Goal: Transaction & Acquisition: Purchase product/service

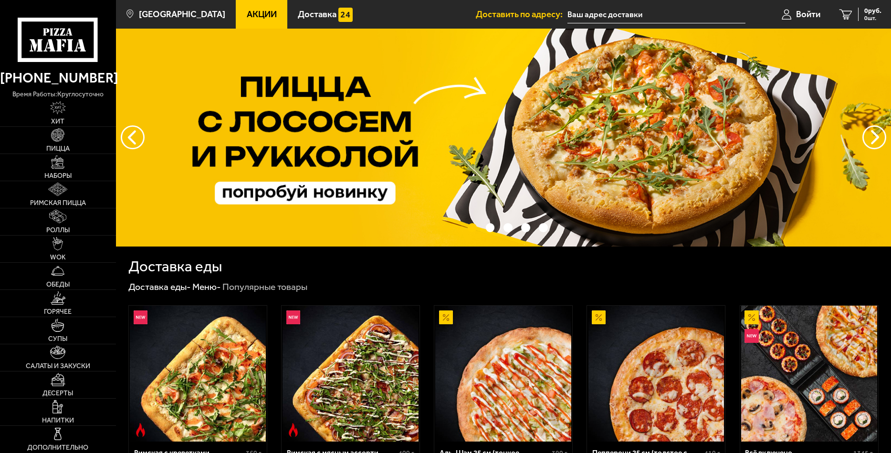
type input "Комендантский проспект, 17к2Б"
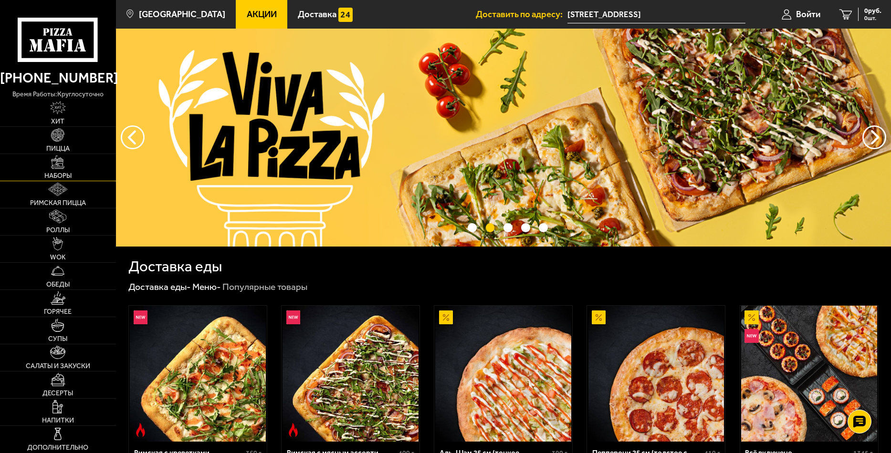
click at [64, 164] on img at bounding box center [57, 162] width 13 height 13
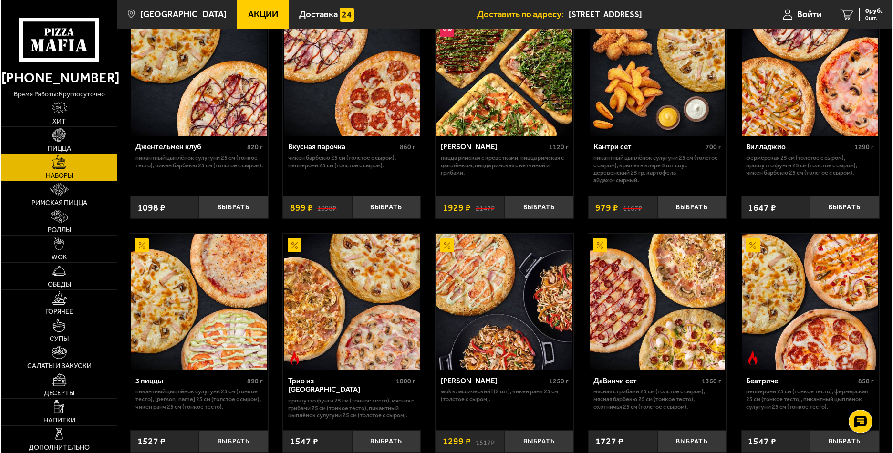
scroll to position [95, 0]
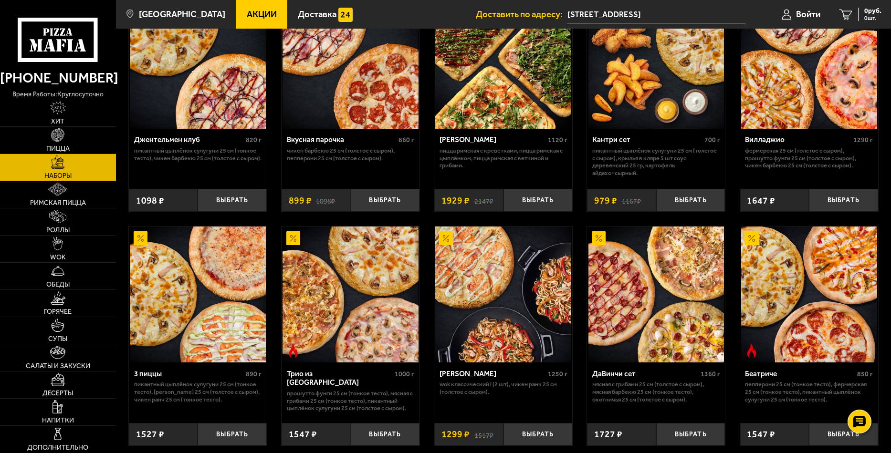
click at [462, 140] on div "Мама Миа" at bounding box center [492, 140] width 106 height 9
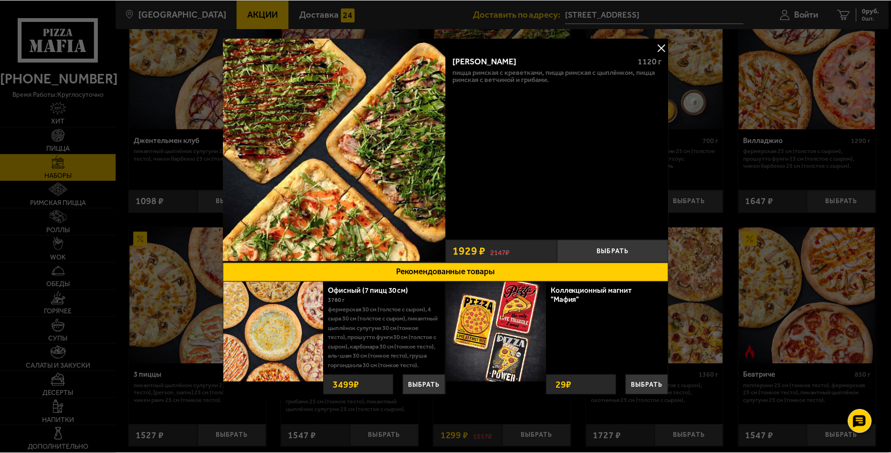
scroll to position [0, 0]
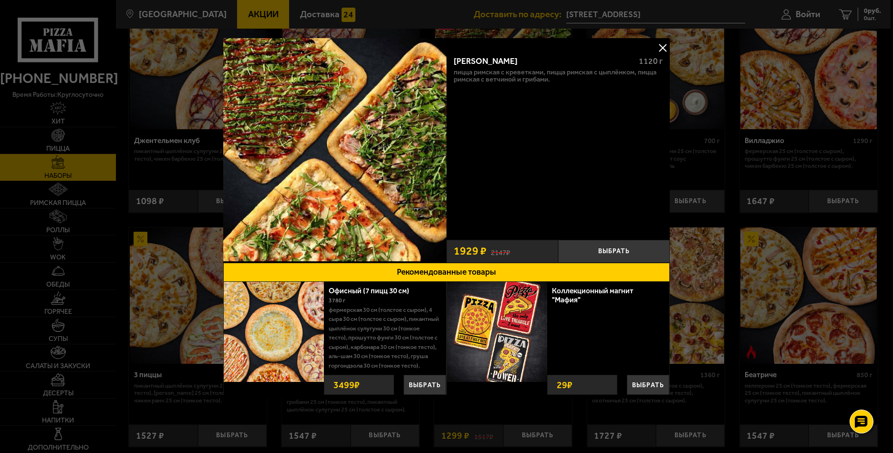
click at [666, 45] on button at bounding box center [663, 48] width 14 height 14
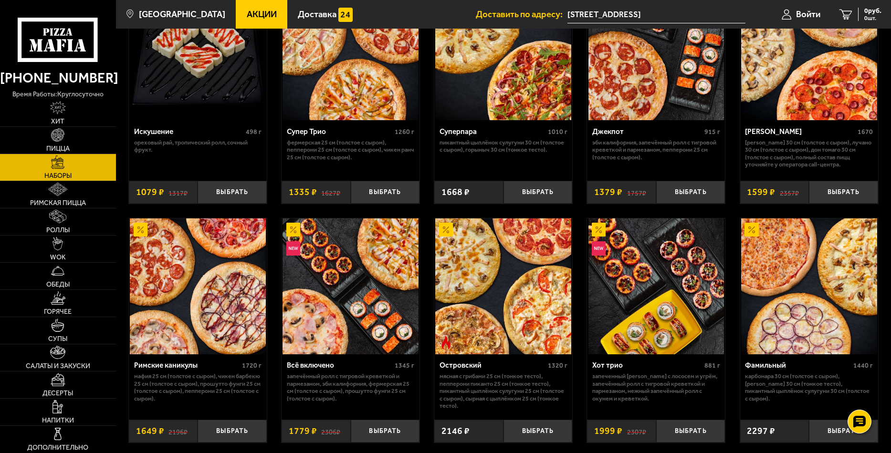
scroll to position [573, 0]
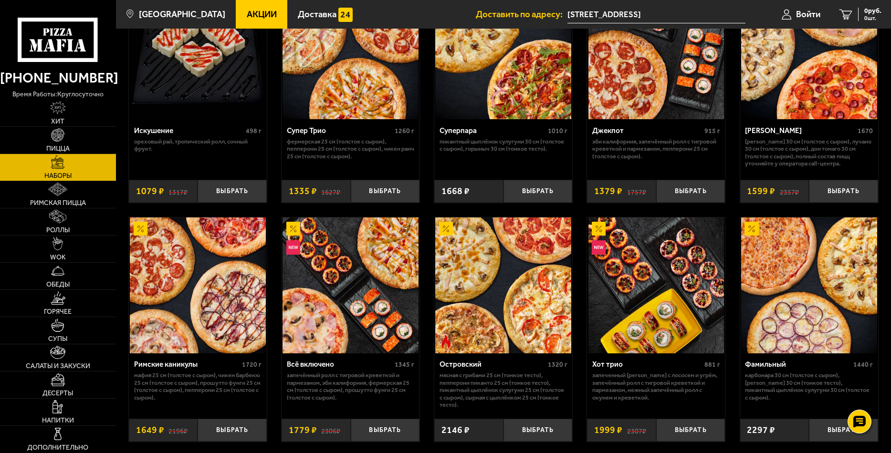
click at [328, 385] on p "Запечённый ролл с тигровой креветкой и пармезаном, Эби Калифорния, Фермерская 2…" at bounding box center [351, 387] width 128 height 30
click at [321, 365] on div "Всё включено" at bounding box center [340, 364] width 106 height 9
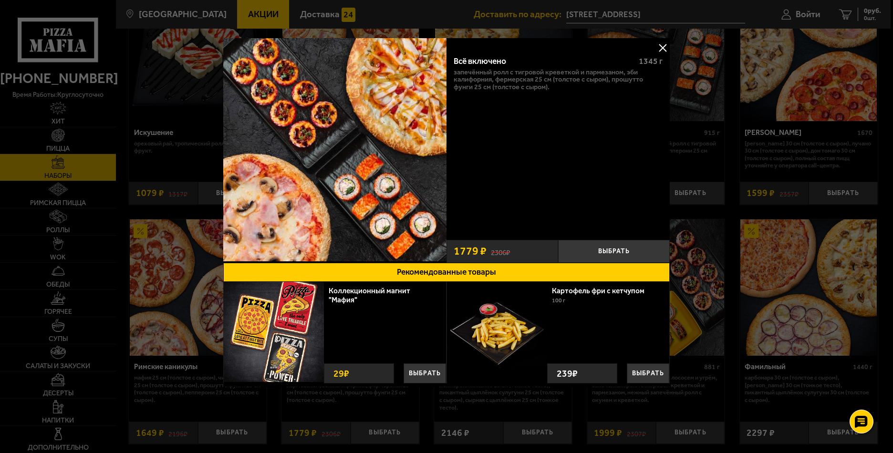
click at [661, 44] on button at bounding box center [663, 48] width 14 height 14
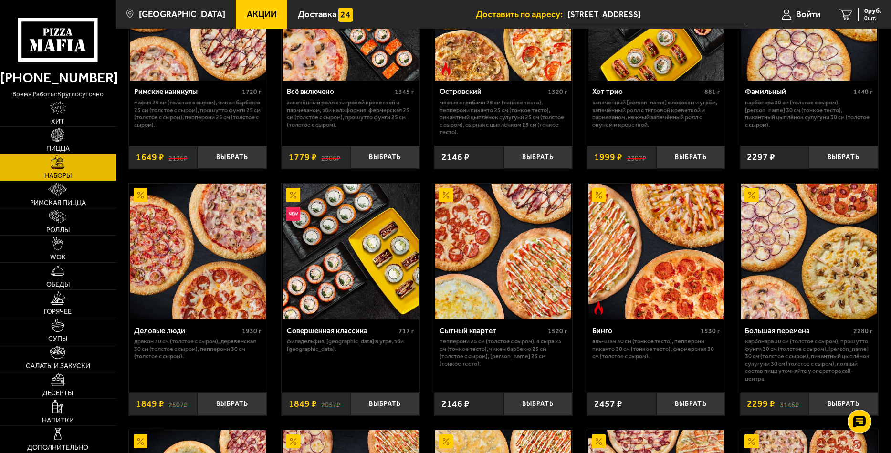
scroll to position [716, 0]
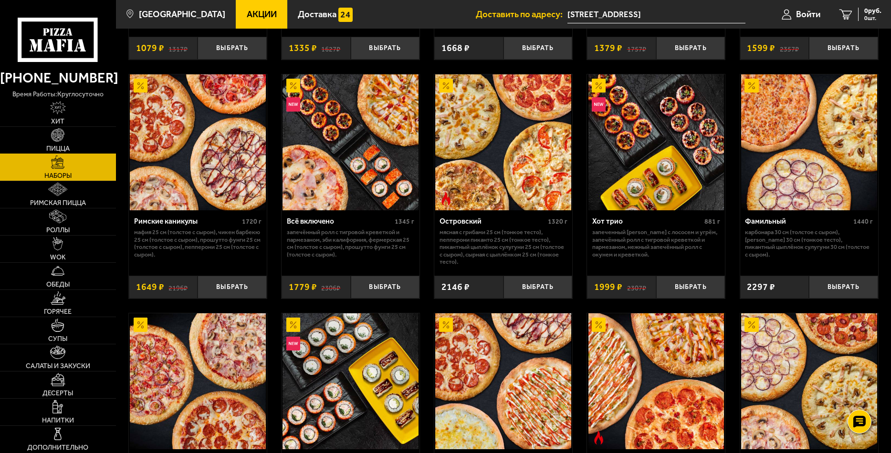
click at [57, 136] on img at bounding box center [57, 134] width 13 height 13
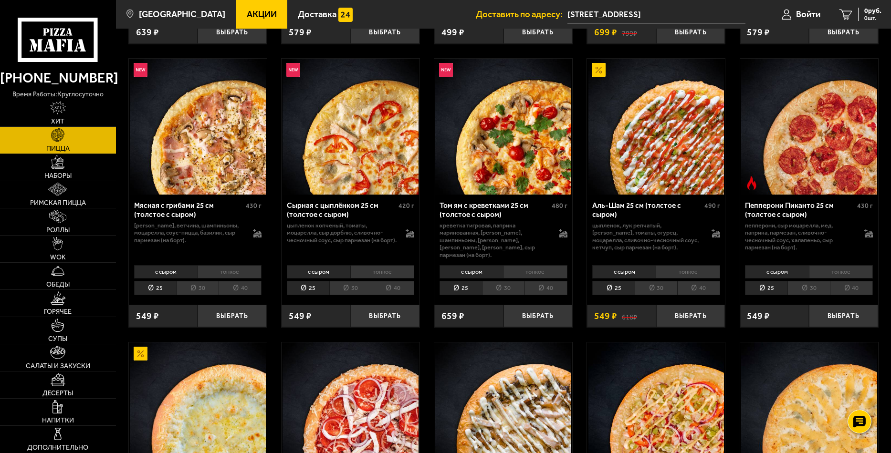
scroll to position [288, 0]
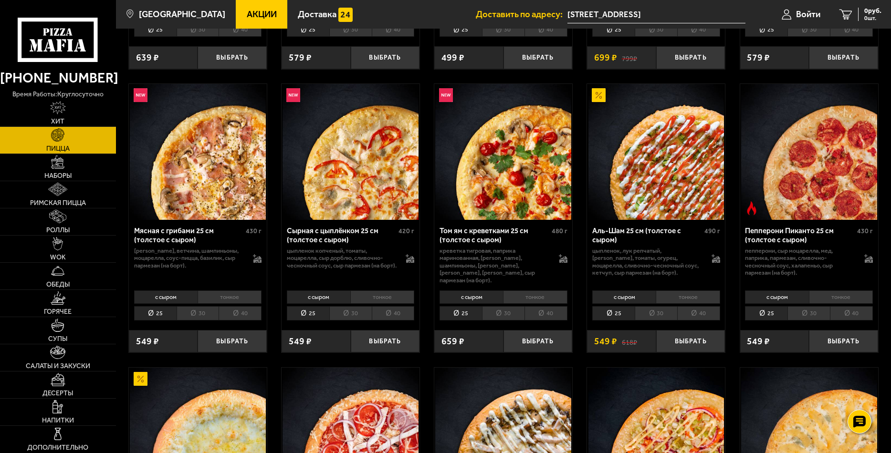
click at [693, 291] on li "тонкое" at bounding box center [688, 297] width 64 height 13
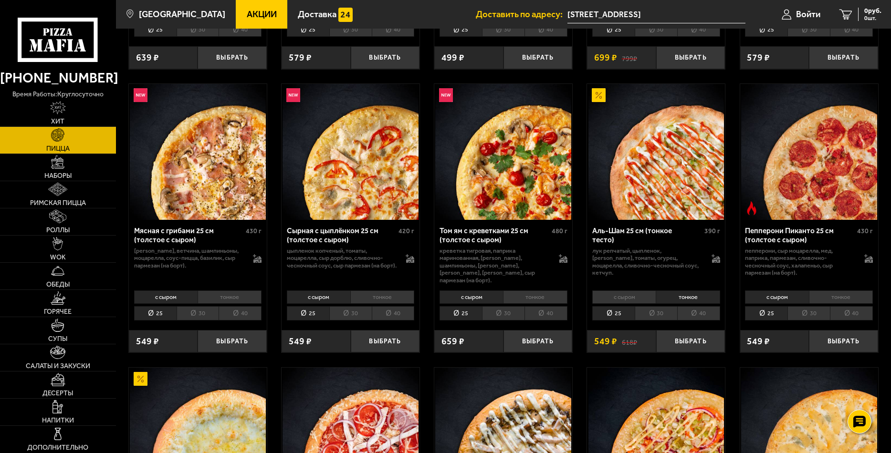
click at [652, 307] on li "30" at bounding box center [656, 313] width 42 height 15
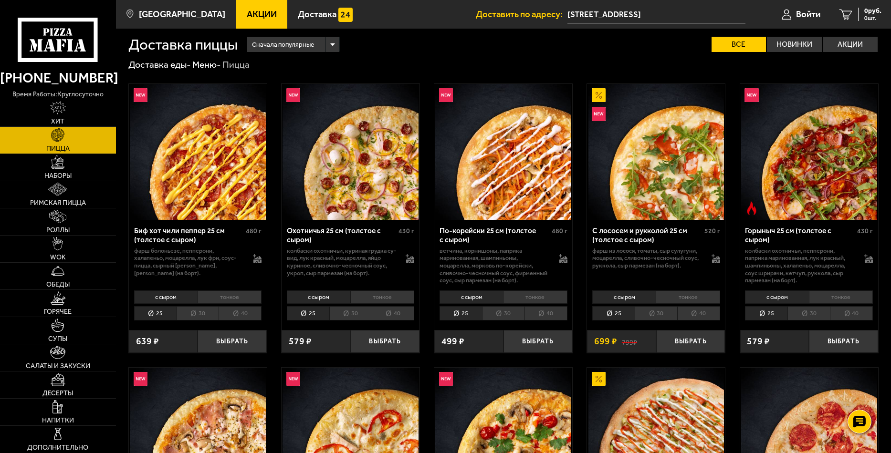
scroll to position [0, 0]
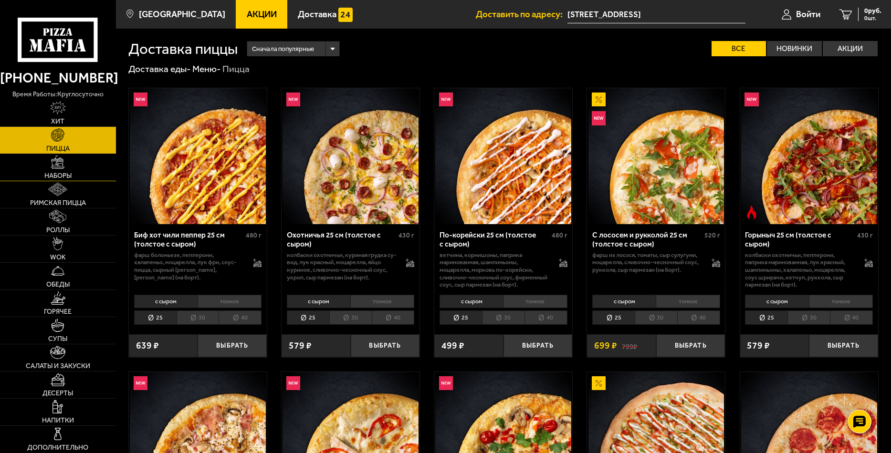
click at [59, 168] on img at bounding box center [57, 162] width 13 height 13
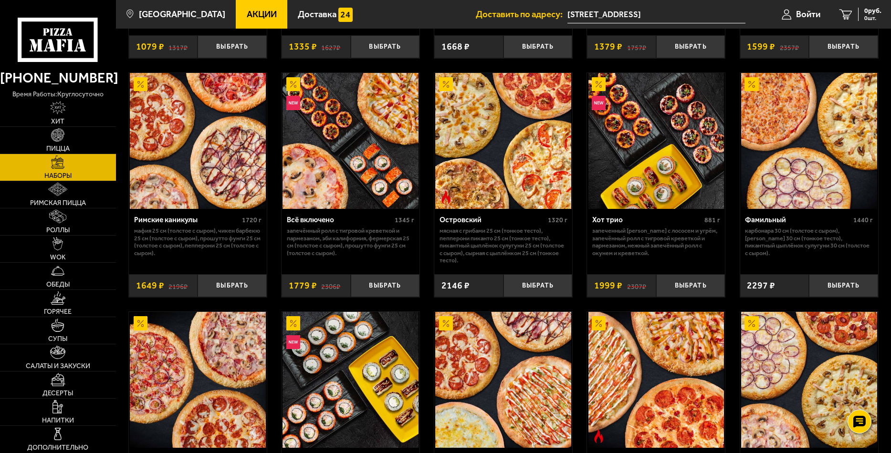
scroll to position [698, 0]
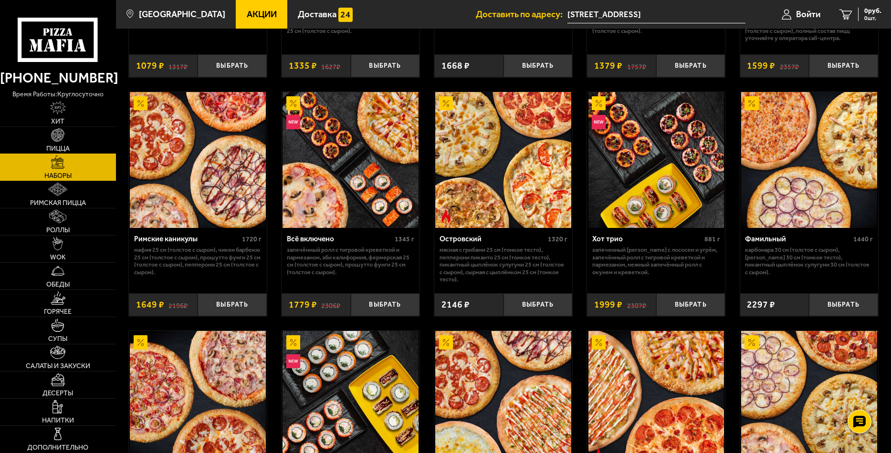
click at [55, 140] on img at bounding box center [57, 134] width 13 height 13
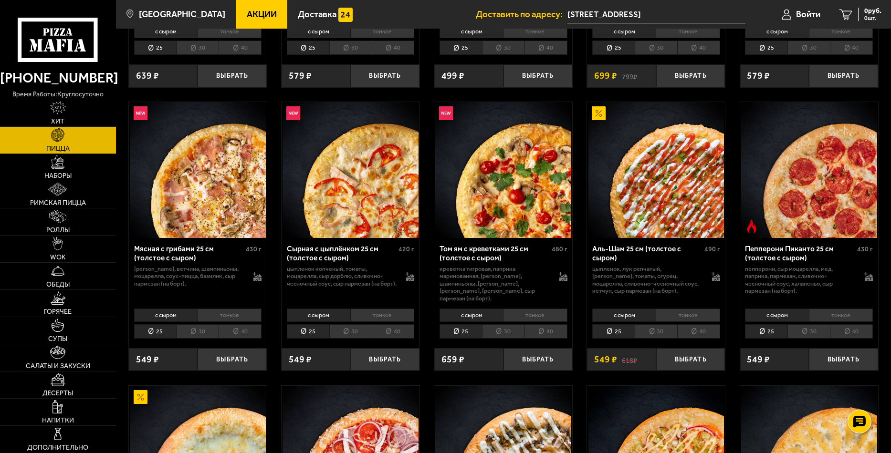
scroll to position [286, 0]
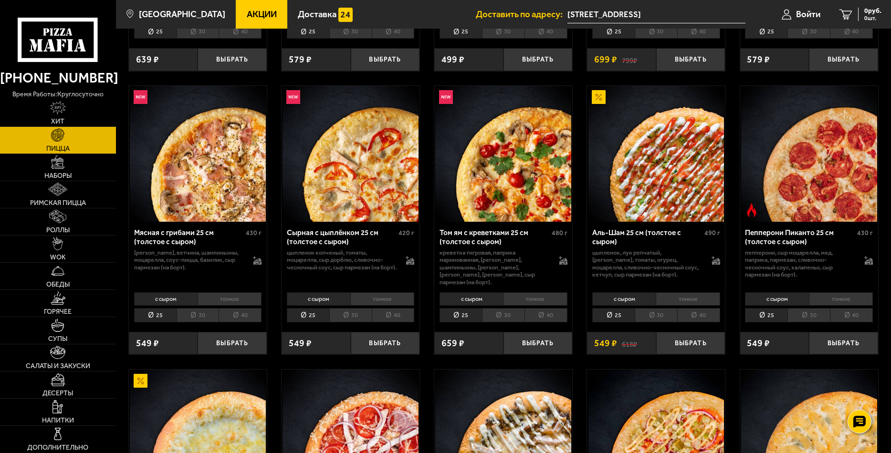
click at [688, 293] on li "тонкое" at bounding box center [688, 299] width 64 height 13
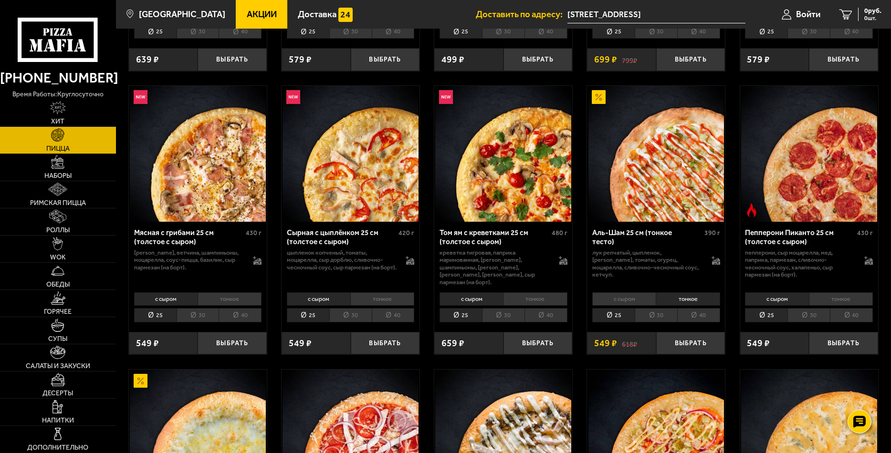
click at [659, 308] on li "30" at bounding box center [656, 315] width 42 height 15
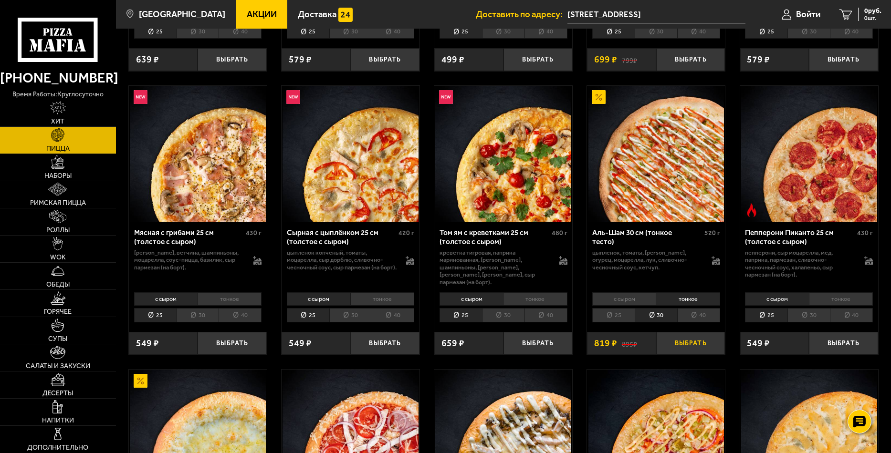
click at [689, 339] on button "Выбрать" at bounding box center [690, 343] width 69 height 23
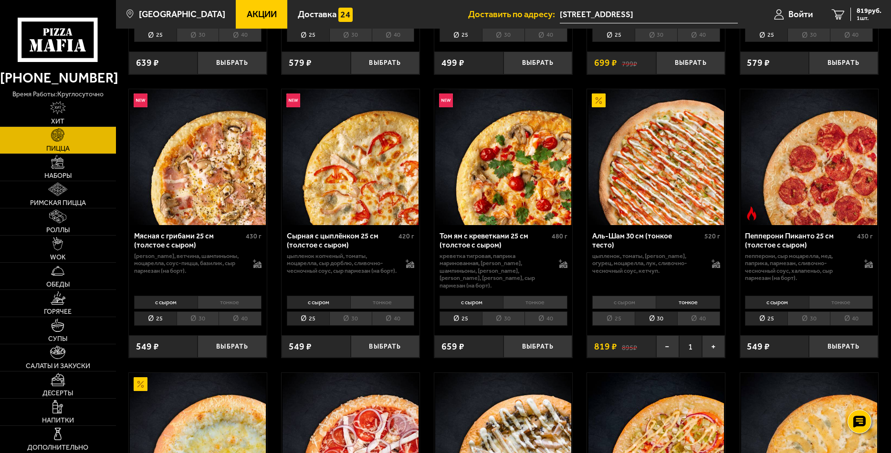
scroll to position [219, 0]
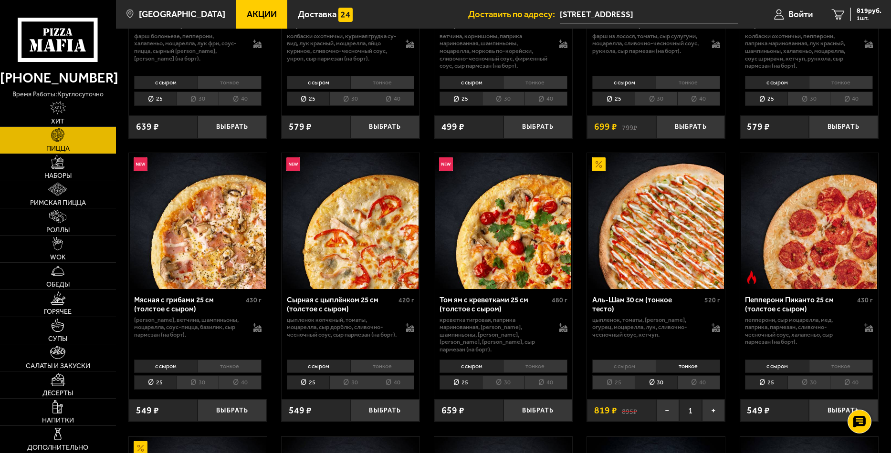
click at [197, 376] on li "30" at bounding box center [198, 383] width 42 height 15
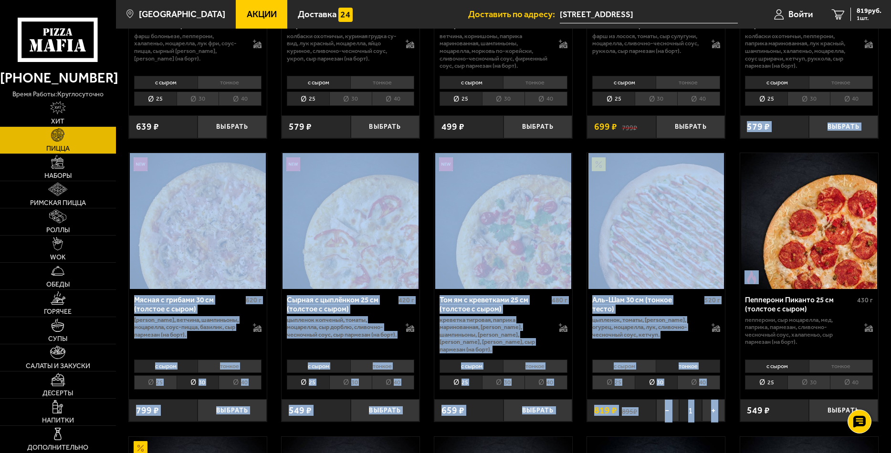
drag, startPoint x: 890, startPoint y: 161, endPoint x: 881, endPoint y: 99, distance: 62.7
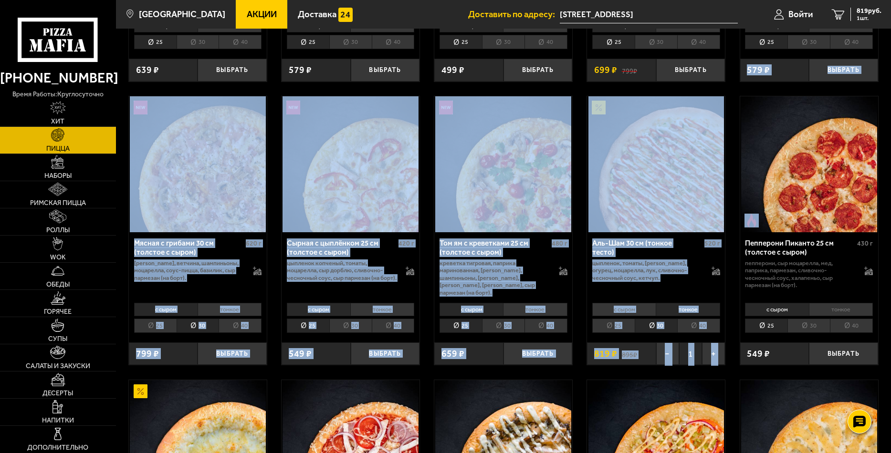
scroll to position [267, 0]
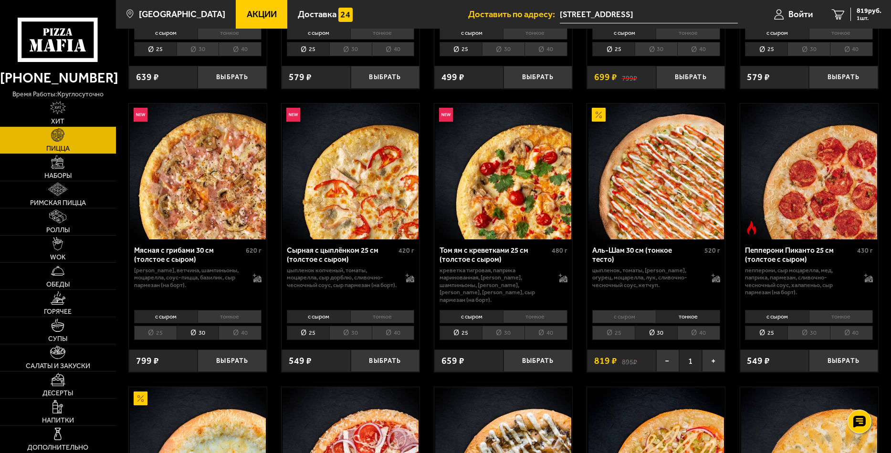
scroll to position [286, 0]
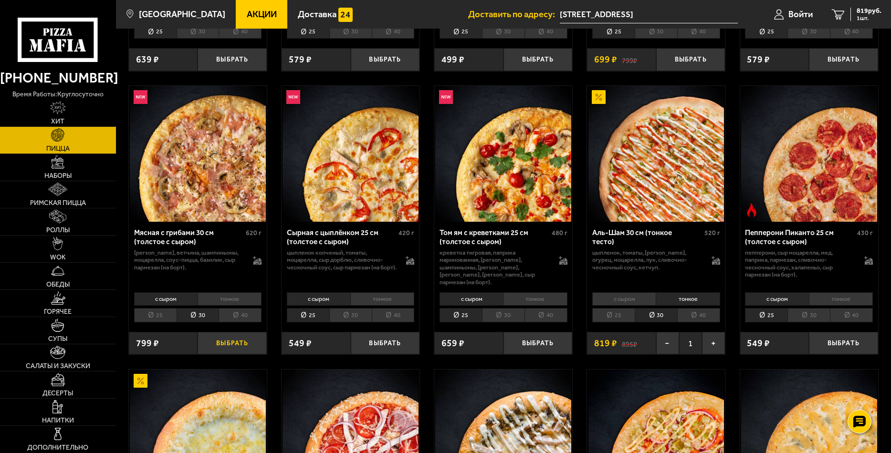
click at [230, 337] on button "Выбрать" at bounding box center [232, 343] width 69 height 23
click at [54, 215] on img at bounding box center [57, 216] width 17 height 13
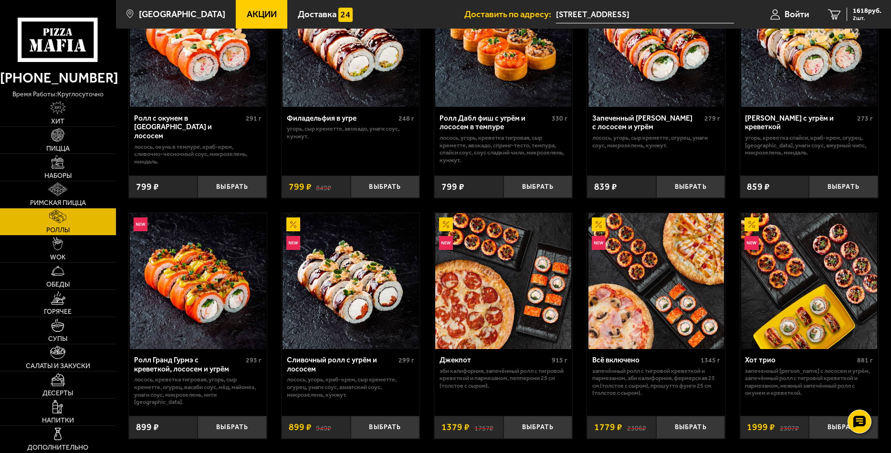
scroll to position [353, 0]
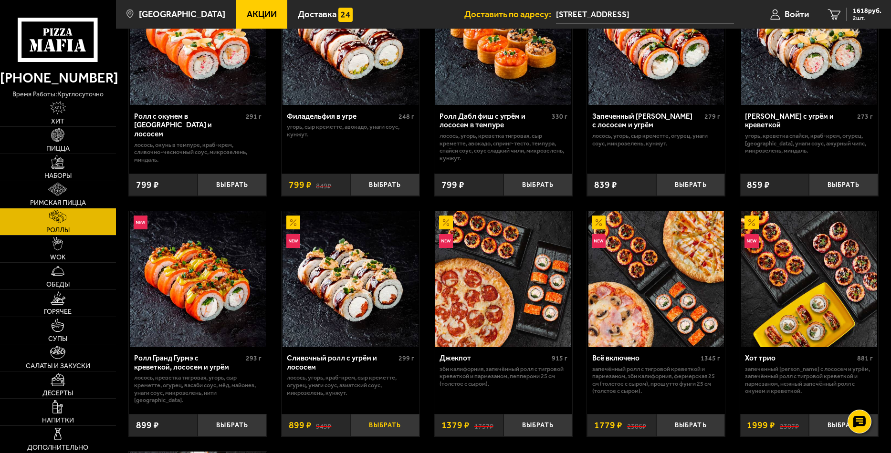
click at [388, 417] on button "Выбрать" at bounding box center [385, 425] width 69 height 23
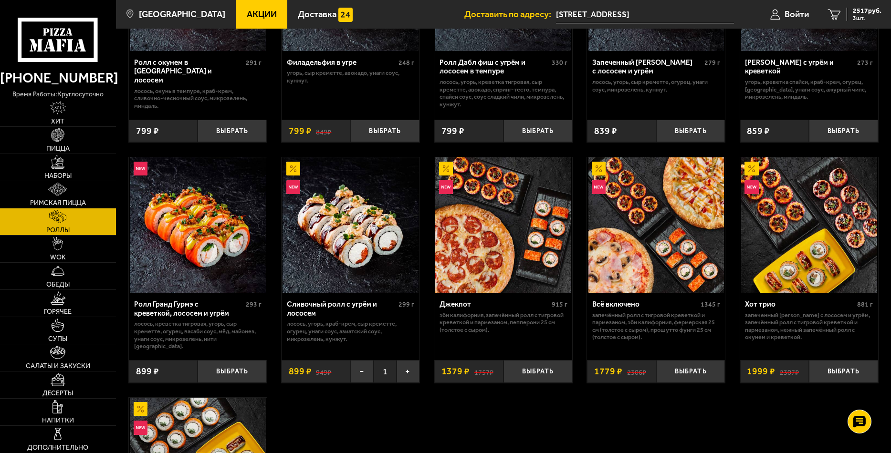
scroll to position [305, 0]
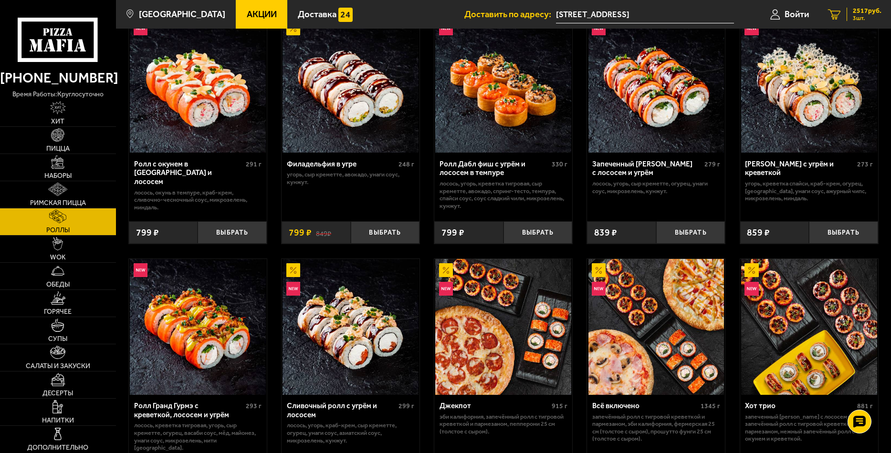
click at [859, 12] on span "2517 руб." at bounding box center [867, 11] width 29 height 7
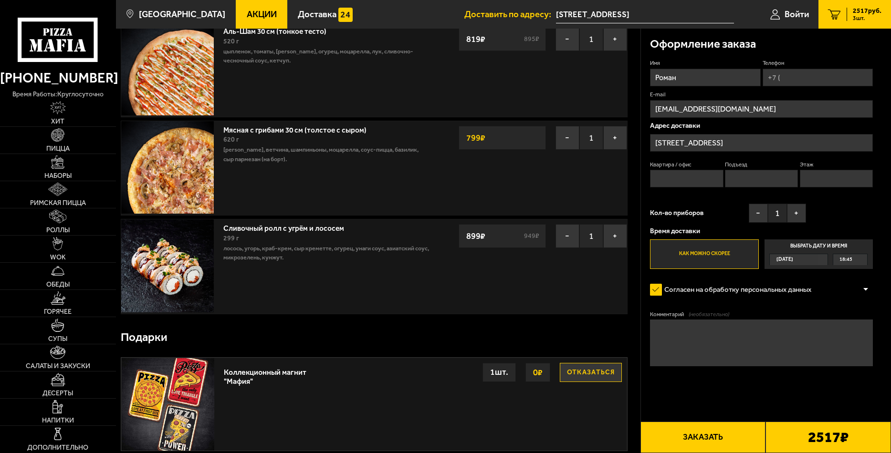
scroll to position [48, 0]
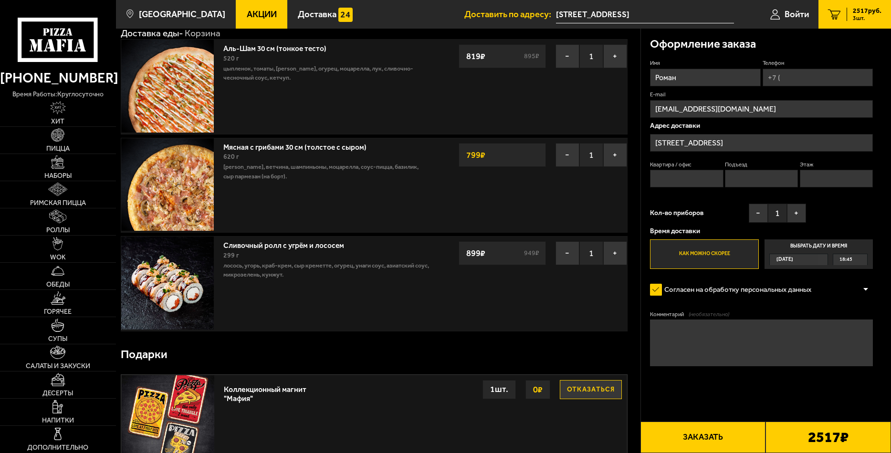
click at [673, 181] on input "Квартира / офис" at bounding box center [686, 179] width 73 height 18
type input "446"
type input "+7 (921) 915-11-79"
type input "8"
type input "7"
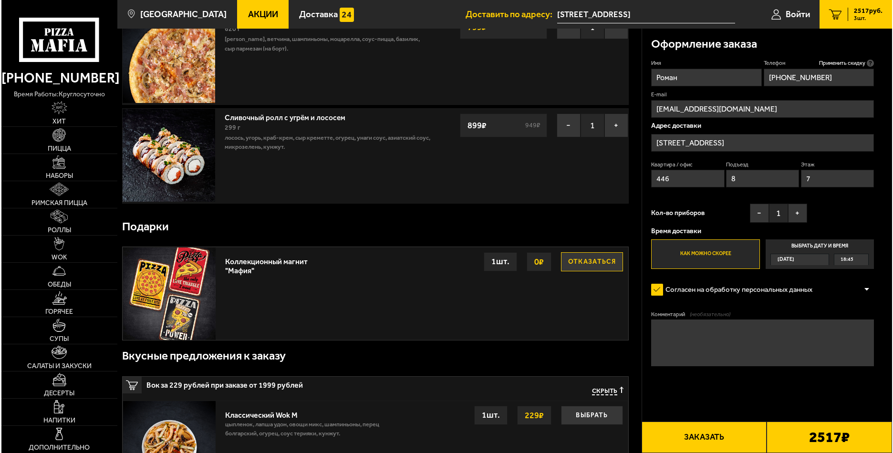
scroll to position [191, 0]
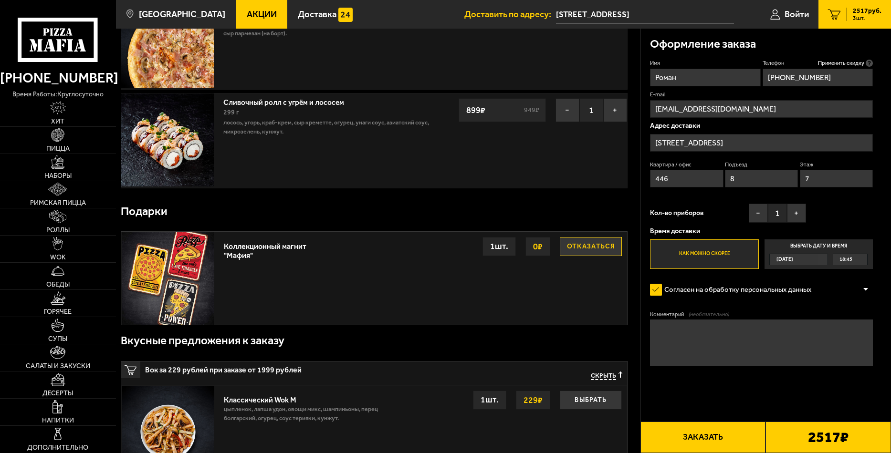
click at [696, 440] on button "Заказать" at bounding box center [702, 437] width 125 height 31
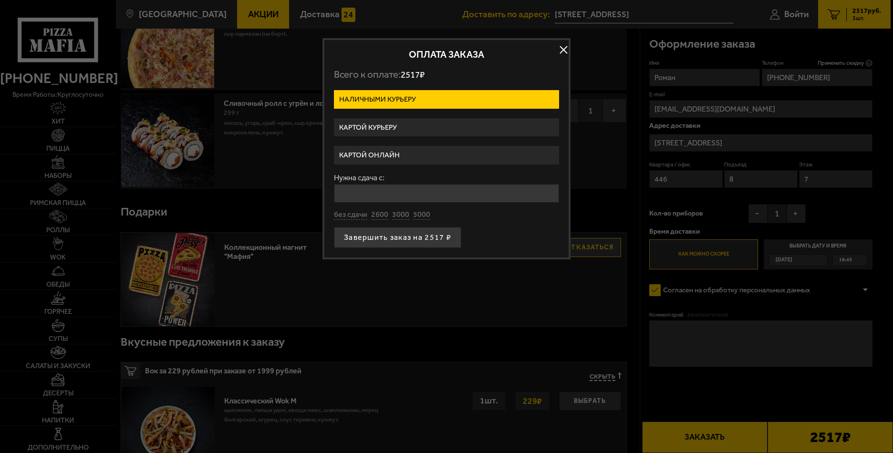
click at [380, 124] on label "Картой курьеру" at bounding box center [446, 127] width 225 height 19
click at [0, 0] on input "Картой курьеру" at bounding box center [0, 0] width 0 height 0
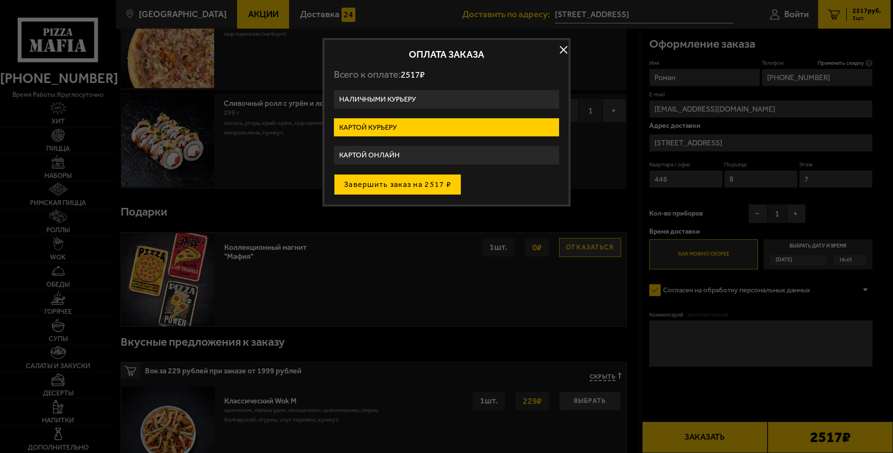
click at [416, 186] on button "Завершить заказ на 2517 ₽" at bounding box center [397, 184] width 127 height 21
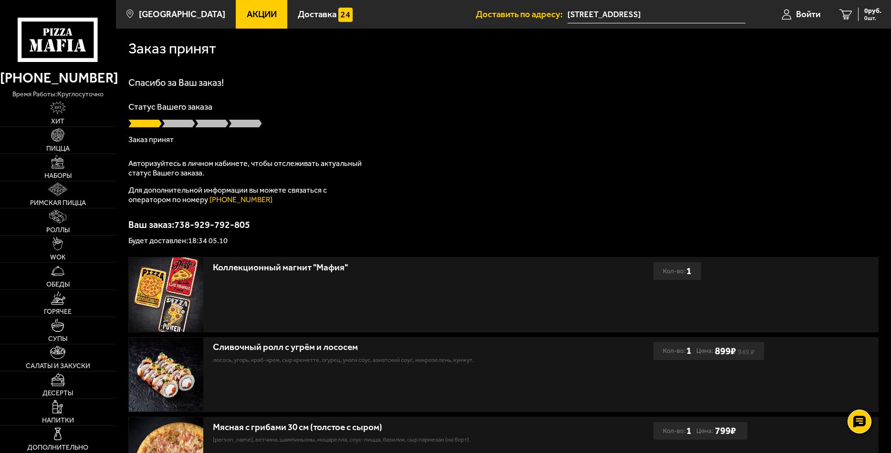
click at [415, 136] on p "Заказ принят" at bounding box center [503, 140] width 750 height 8
click at [804, 14] on span "Войти" at bounding box center [808, 14] width 24 height 9
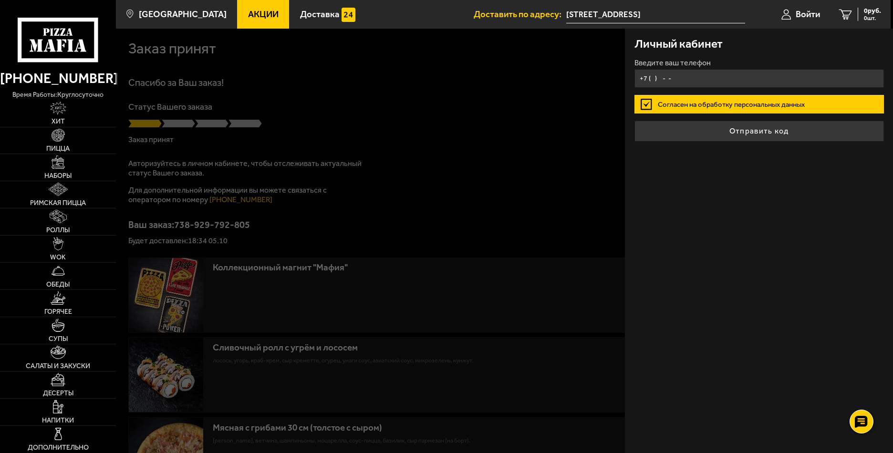
type input "+7 (921) 915-11-79"
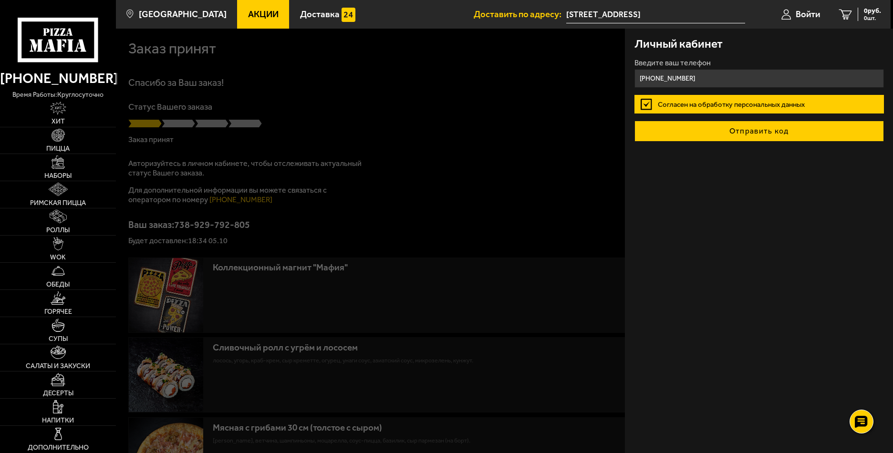
click at [744, 135] on button "Отправить код" at bounding box center [760, 131] width 250 height 21
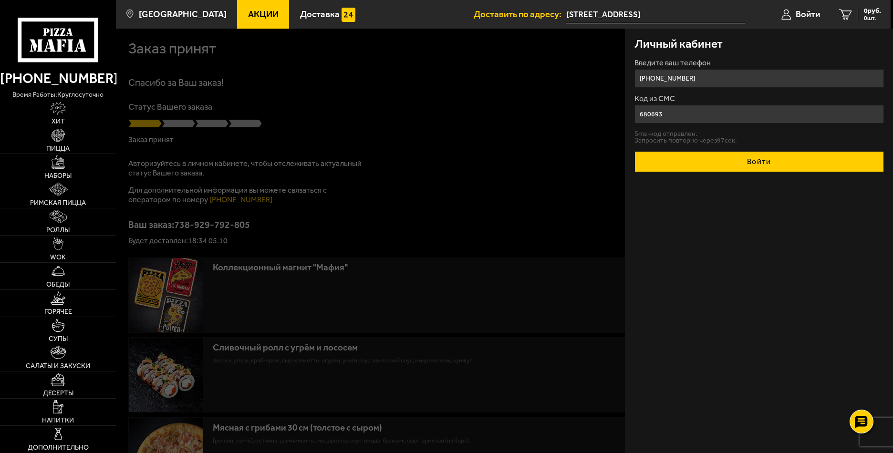
type input "680693"
click at [766, 160] on button "Войти" at bounding box center [760, 161] width 250 height 21
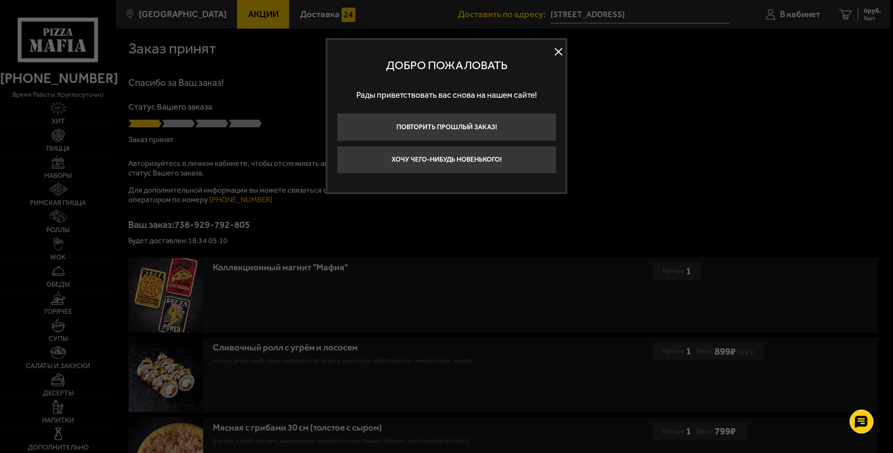
click at [558, 50] on button at bounding box center [559, 51] width 14 height 14
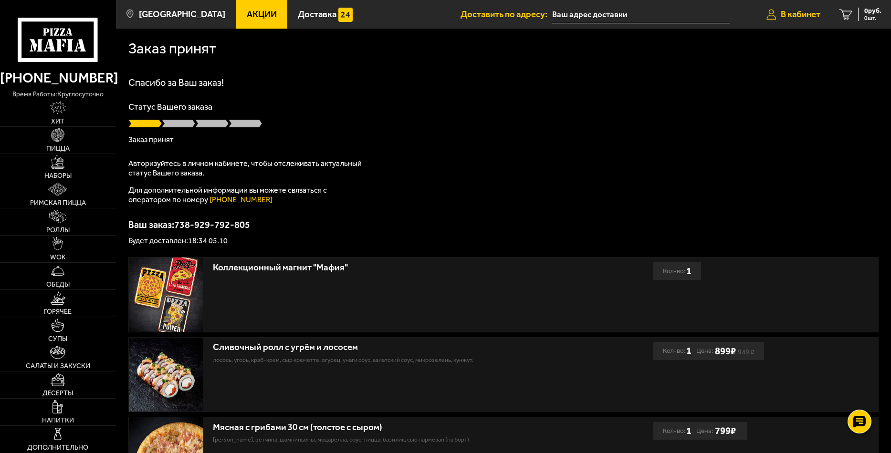
click at [792, 11] on span "В кабинет" at bounding box center [801, 14] width 40 height 9
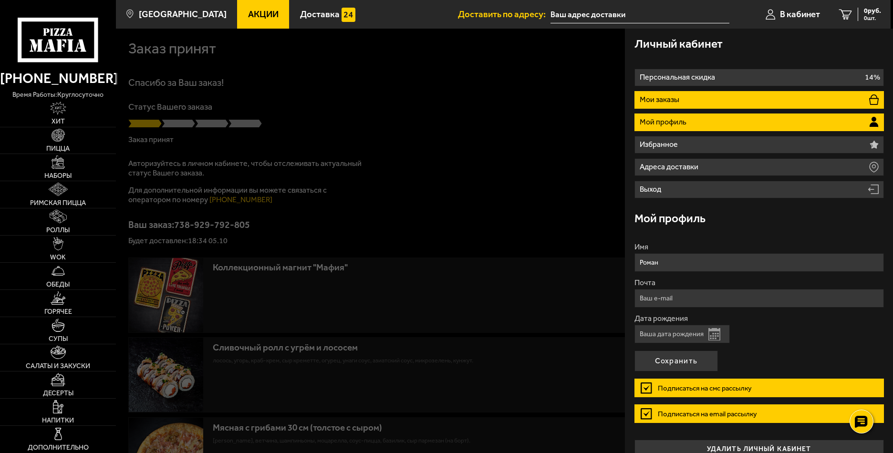
click at [727, 94] on li "Мои заказы" at bounding box center [760, 100] width 250 height 18
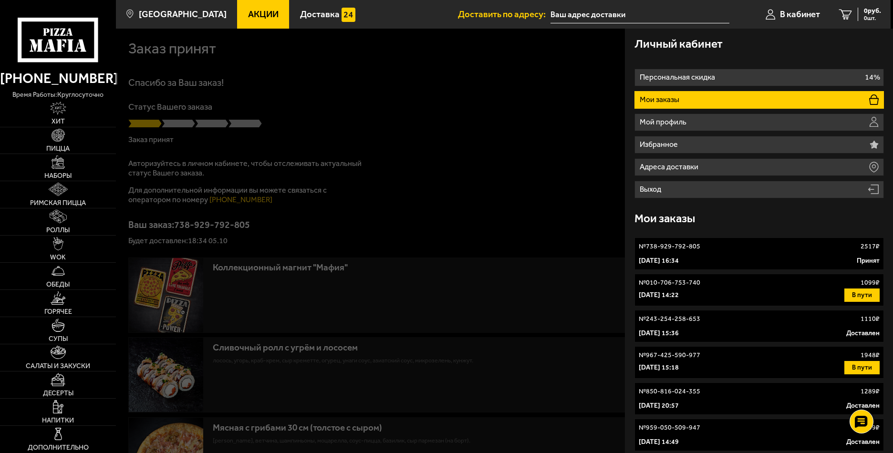
click at [732, 253] on link "№ 738-929-792-805 2517 ₽ 5 октября 2025 г. 16:34 Принят" at bounding box center [760, 254] width 250 height 32
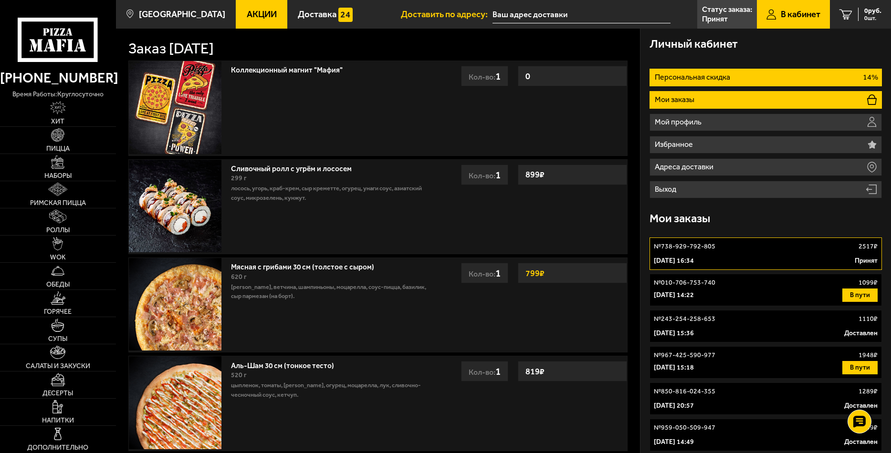
click at [758, 76] on li "Персональная скидка 14%" at bounding box center [765, 78] width 232 height 18
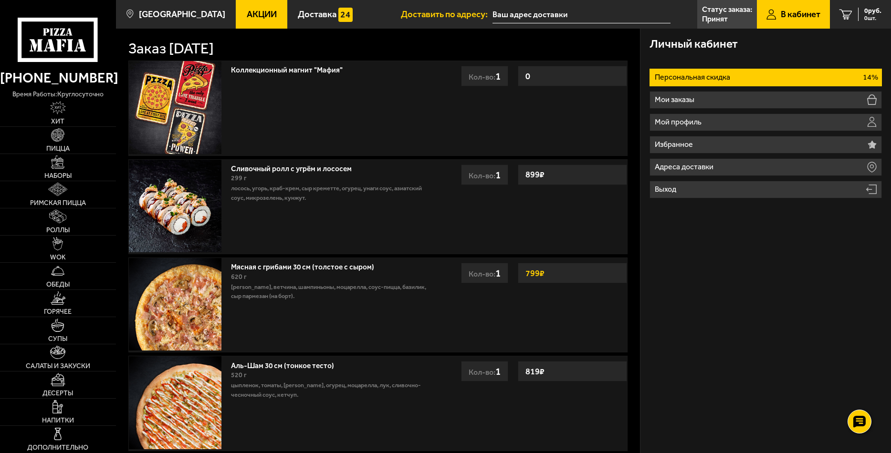
click at [758, 76] on li "Персональная скидка 14%" at bounding box center [765, 78] width 232 height 18
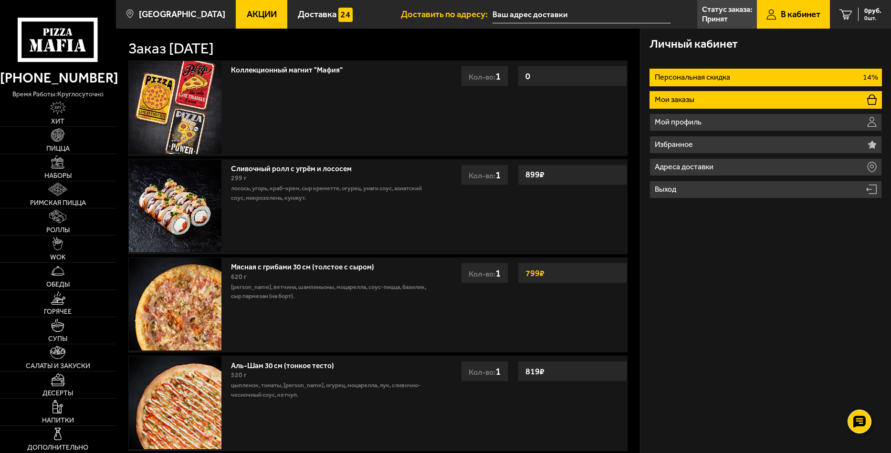
click at [740, 98] on li "Мои заказы" at bounding box center [765, 100] width 232 height 18
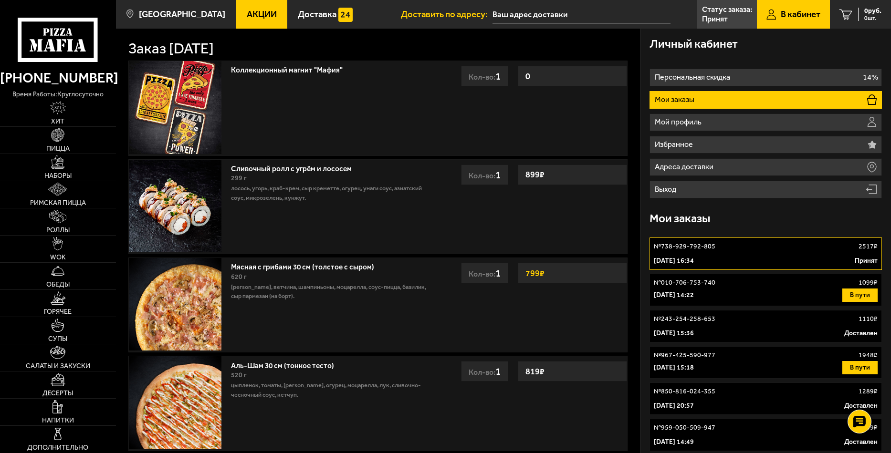
click at [750, 253] on link "№ 738-929-792-805 2517 ₽ 5 октября 2025 г. 16:34 Принят" at bounding box center [765, 254] width 232 height 32
click at [750, 254] on link "№ 738-929-792-805 2517 ₽ 5 октября 2025 г. 16:34 Принят" at bounding box center [765, 254] width 232 height 32
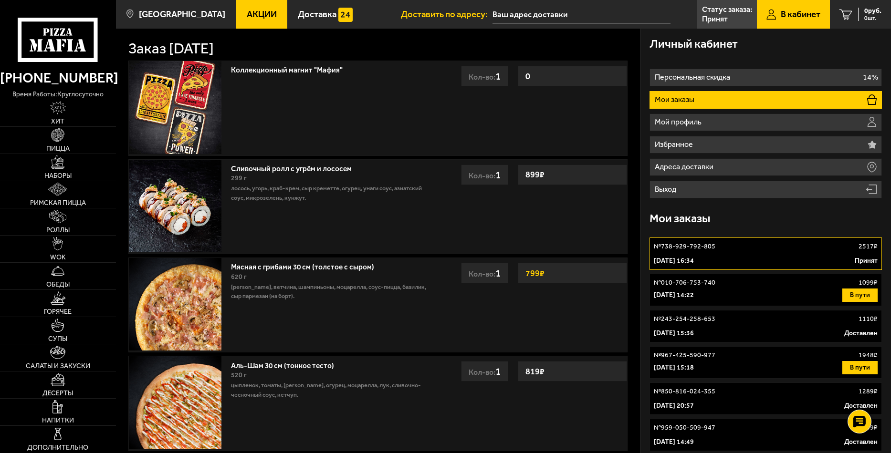
click at [750, 254] on link "№ 738-929-792-805 2517 ₽ 5 октября 2025 г. 16:34 Принят" at bounding box center [765, 254] width 232 height 32
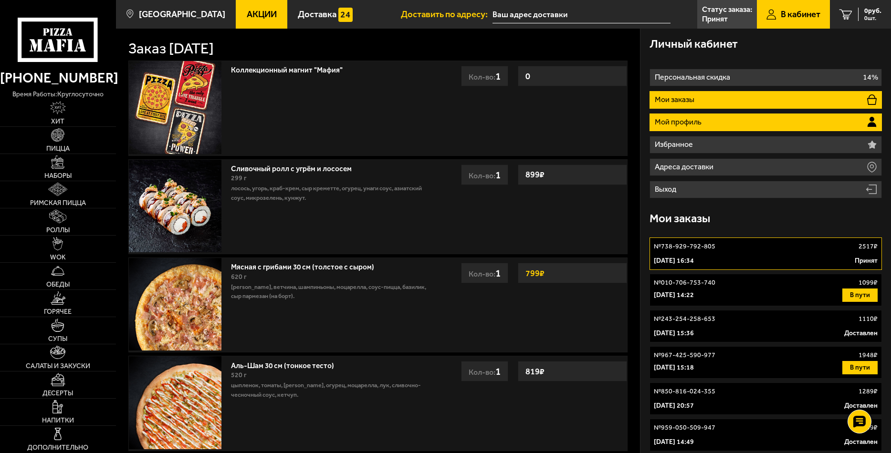
click at [679, 117] on li "Мой профиль" at bounding box center [765, 123] width 232 height 18
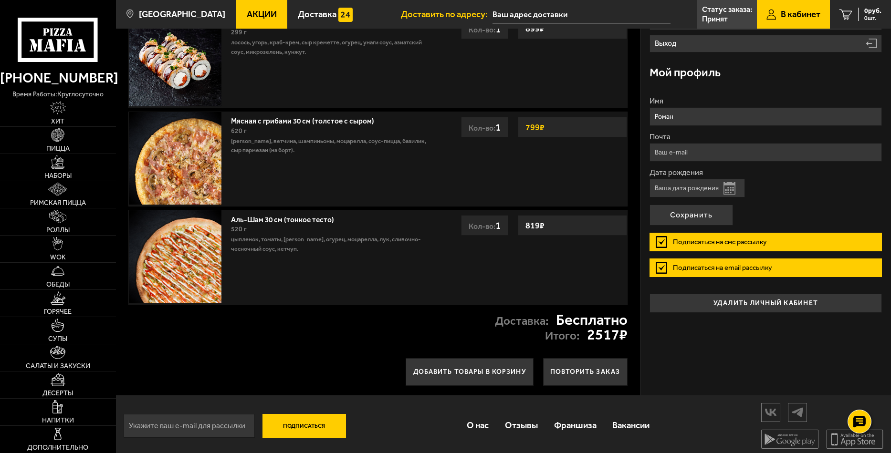
scroll to position [151, 0]
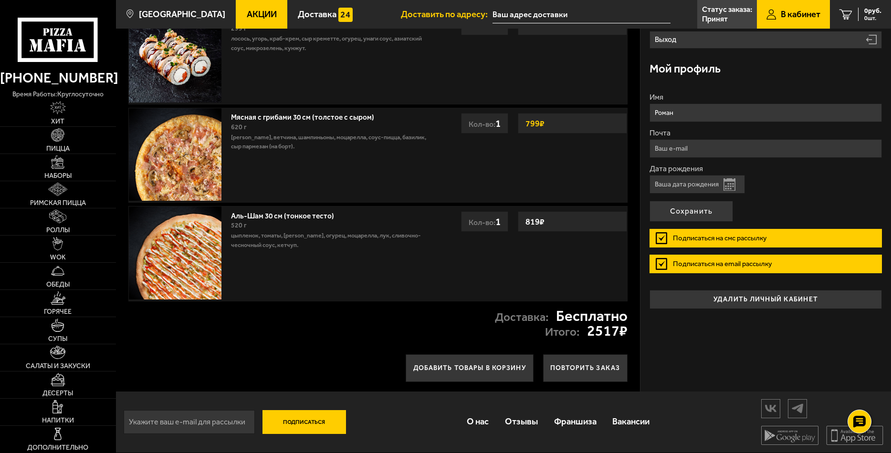
click at [660, 237] on label "Подписаться на смс рассылку" at bounding box center [765, 238] width 232 height 19
click at [0, 0] on input "Подписаться на смс рассылку" at bounding box center [0, 0] width 0 height 0
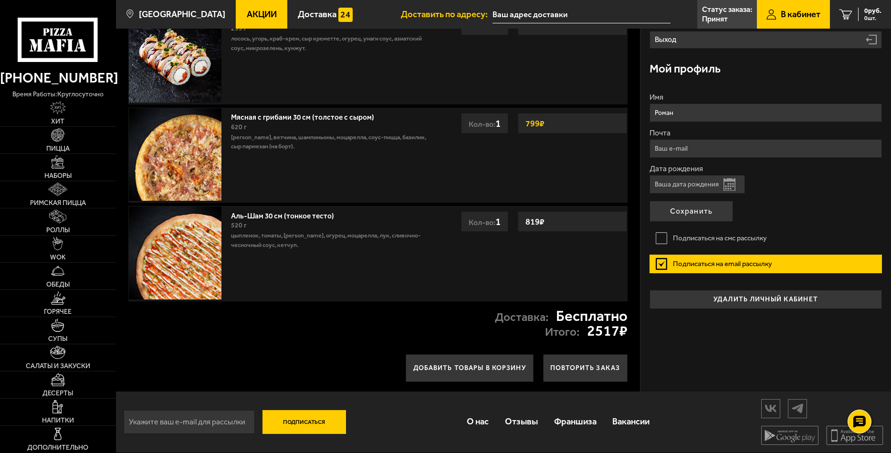
click at [657, 265] on label "Подписаться на email рассылку" at bounding box center [765, 264] width 232 height 19
click at [0, 0] on input "Подписаться на email рассылку" at bounding box center [0, 0] width 0 height 0
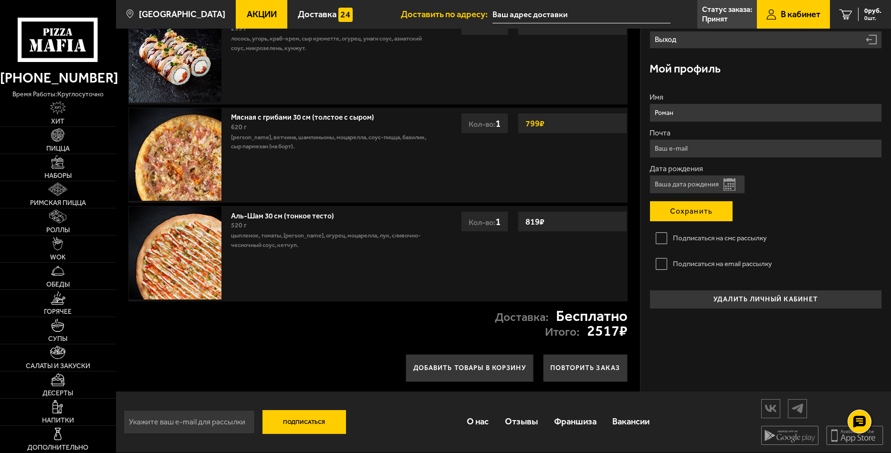
click at [683, 209] on button "Сохранить" at bounding box center [691, 211] width 84 height 21
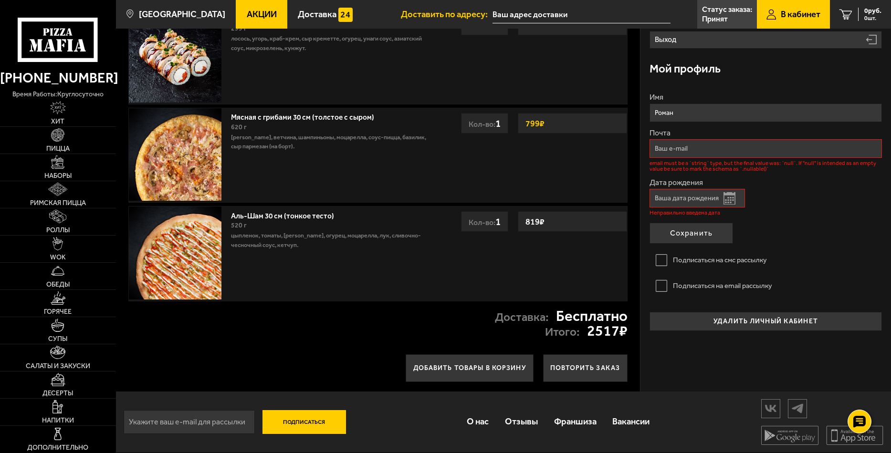
click at [677, 147] on input "Почта" at bounding box center [765, 148] width 232 height 19
type input "romanlys@mail.ru"
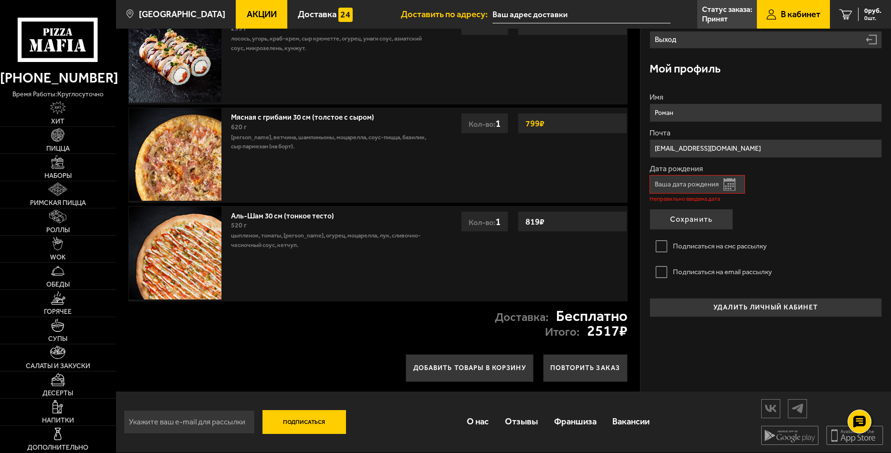
click at [716, 152] on input "romanlys@mail.ru" at bounding box center [765, 148] width 232 height 19
click at [725, 183] on button "Открыть календарь" at bounding box center [729, 184] width 12 height 12
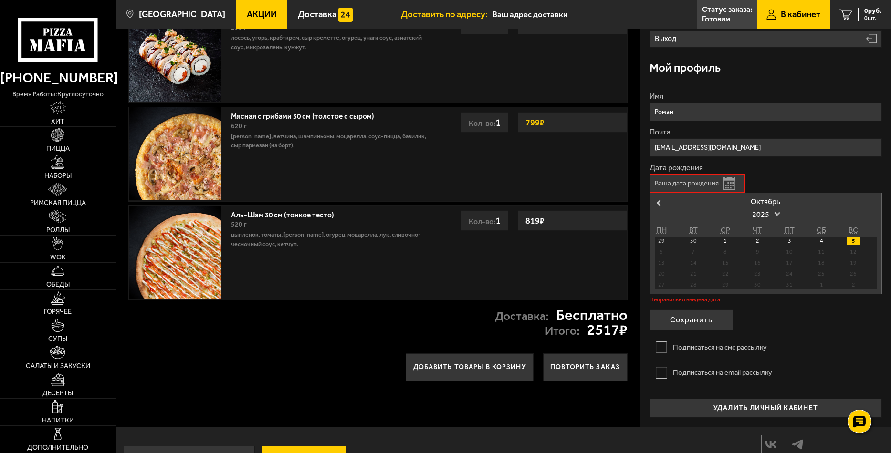
click at [774, 214] on span "2025" at bounding box center [765, 214] width 27 height 17
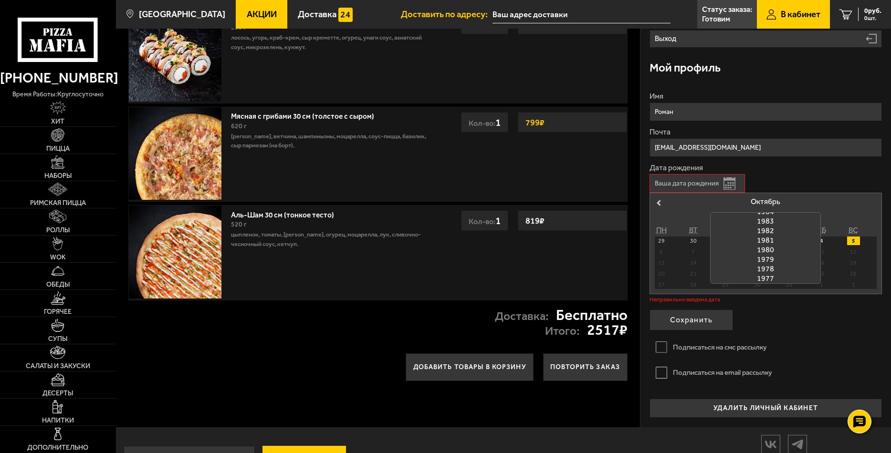
scroll to position [428, 0]
click at [771, 238] on div "1978" at bounding box center [765, 238] width 110 height 10
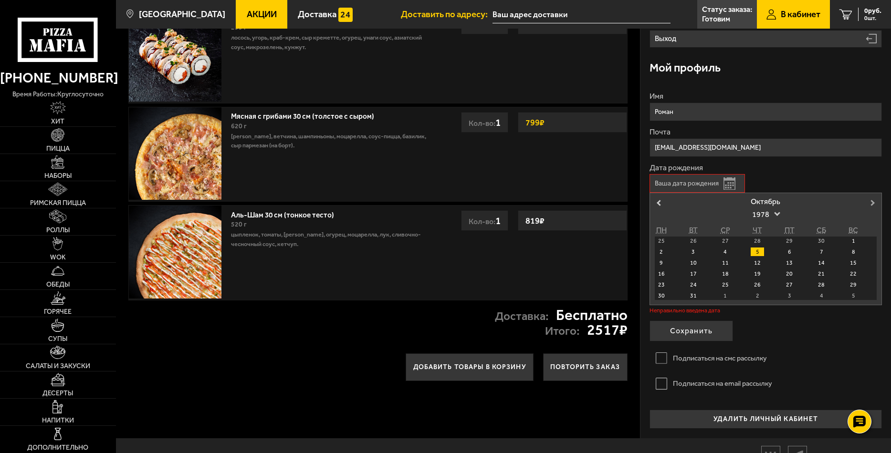
click at [873, 201] on span "Next Month" at bounding box center [873, 203] width 0 height 10
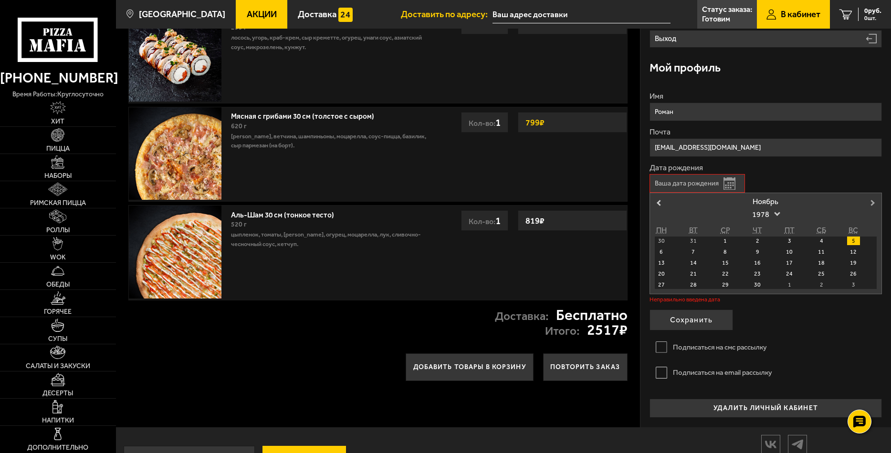
click at [873, 201] on span "Next Month" at bounding box center [873, 203] width 0 height 10
click at [662, 205] on button "Previous Month" at bounding box center [657, 203] width 15 height 15
click at [776, 212] on span at bounding box center [777, 213] width 6 height 6
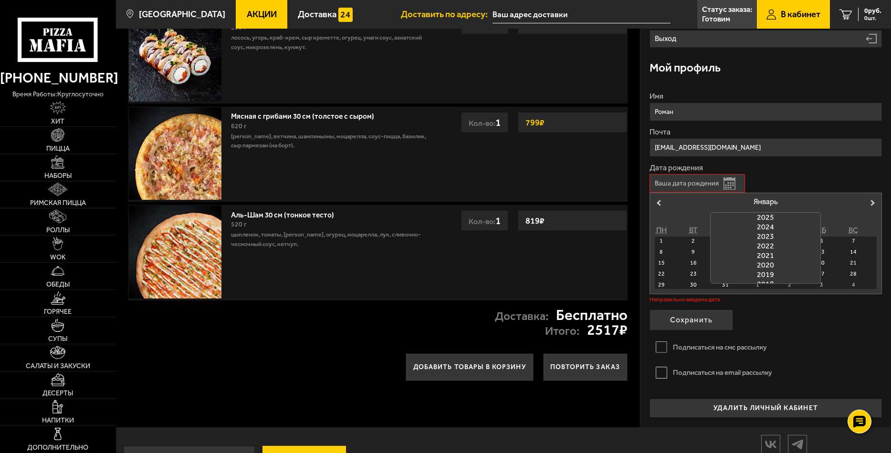
scroll to position [433, 0]
click at [768, 230] on div "1978" at bounding box center [765, 233] width 110 height 10
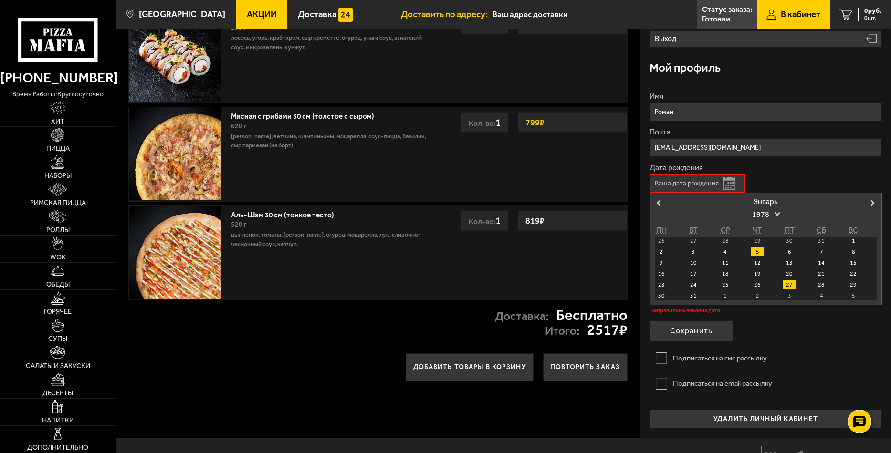
click at [791, 282] on div "27" at bounding box center [789, 285] width 13 height 9
type input "27.01.1978"
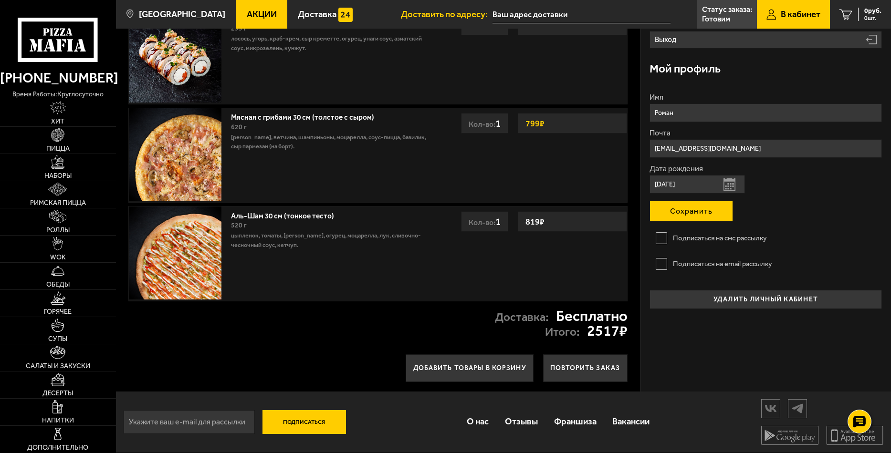
click at [681, 212] on button "Сохранить" at bounding box center [691, 211] width 84 height 21
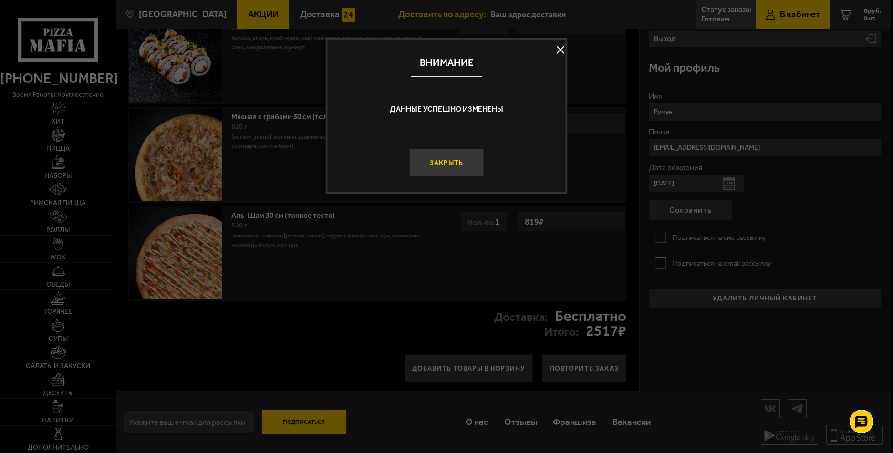
click at [436, 164] on button "Закрыть" at bounding box center [446, 163] width 74 height 28
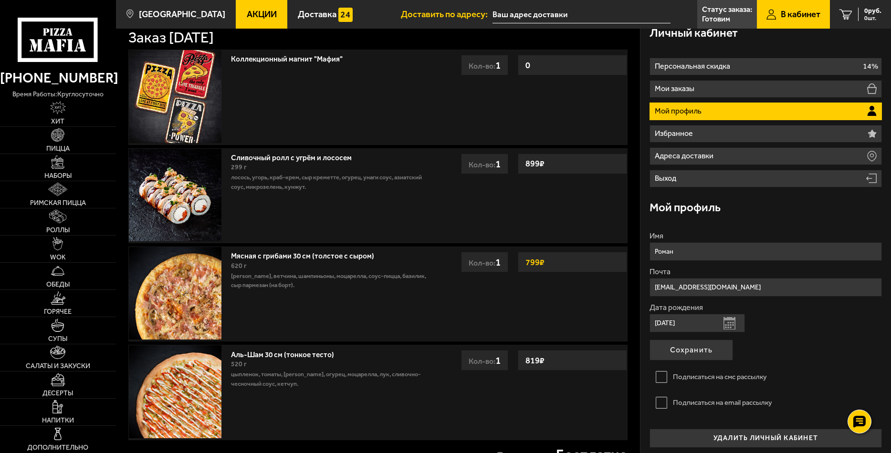
scroll to position [0, 0]
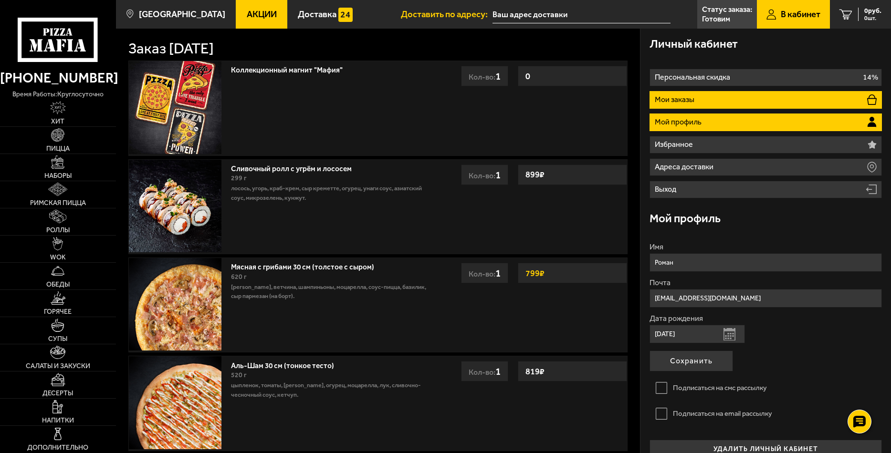
click at [668, 98] on p "Мои заказы" at bounding box center [676, 100] width 42 height 8
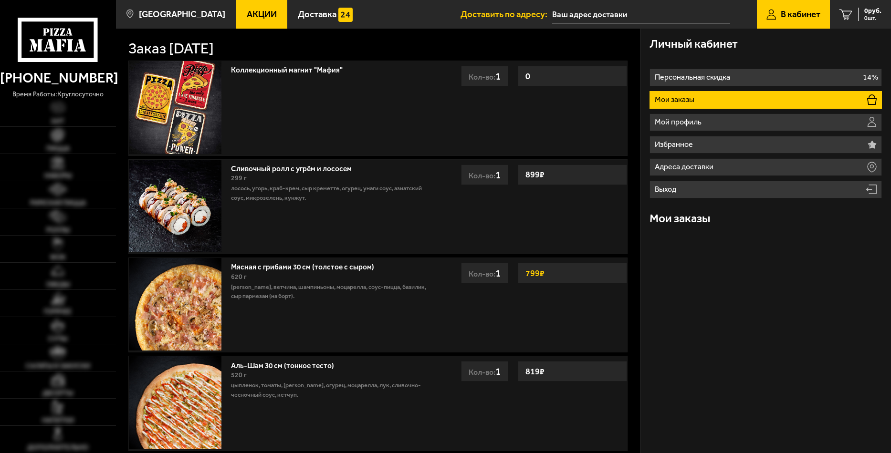
type input "[STREET_ADDRESS]"
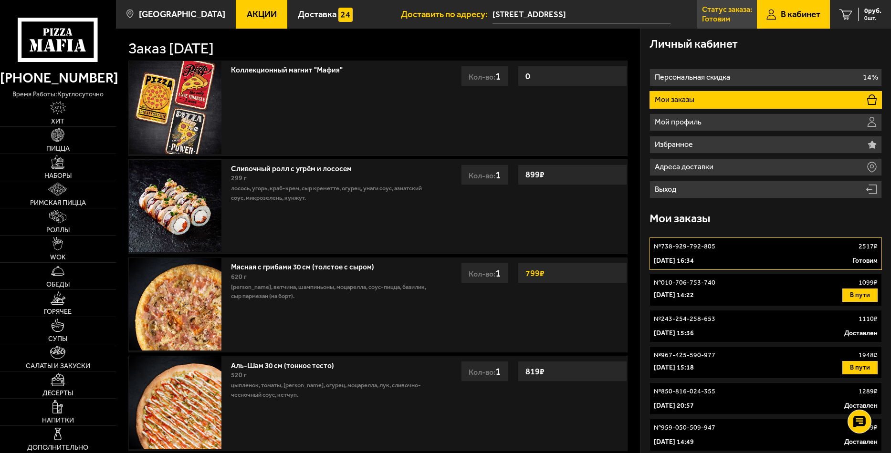
click at [722, 12] on p "Статус заказа:" at bounding box center [727, 10] width 50 height 8
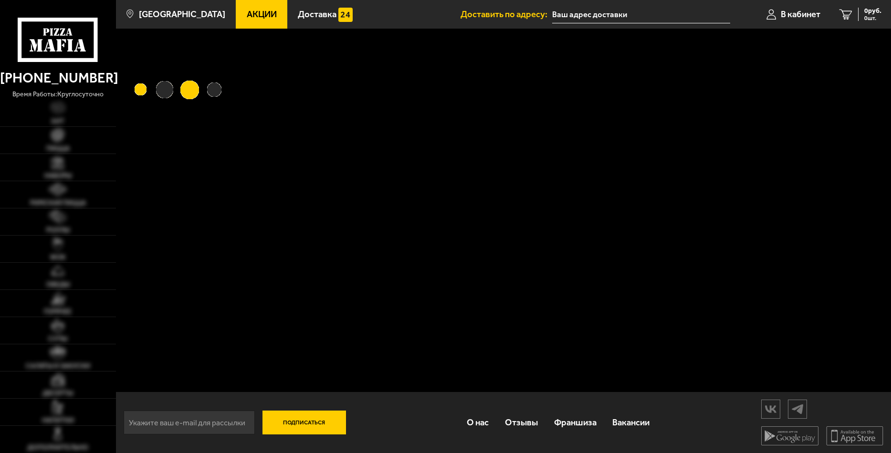
type input "[STREET_ADDRESS]"
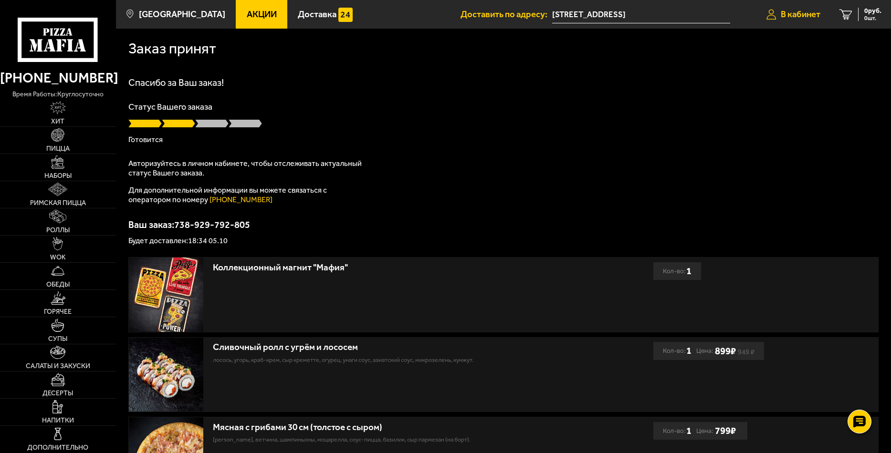
click at [793, 16] on span "В кабинет" at bounding box center [801, 14] width 40 height 9
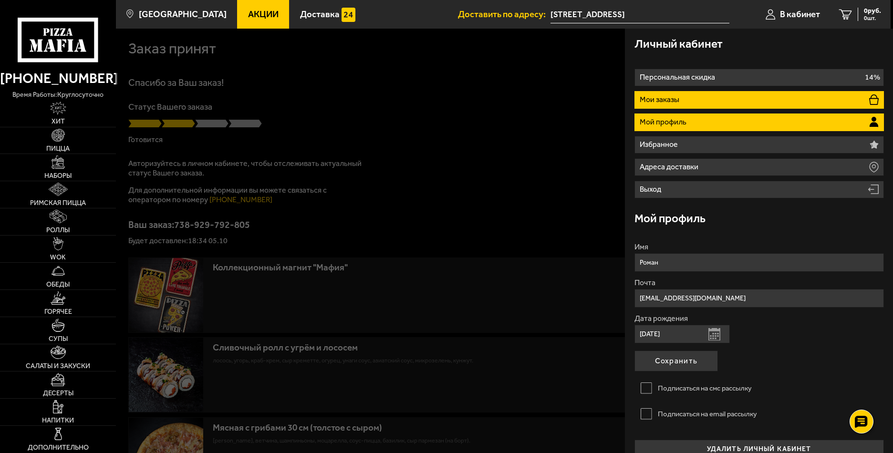
click at [717, 98] on li "Мои заказы" at bounding box center [760, 100] width 250 height 18
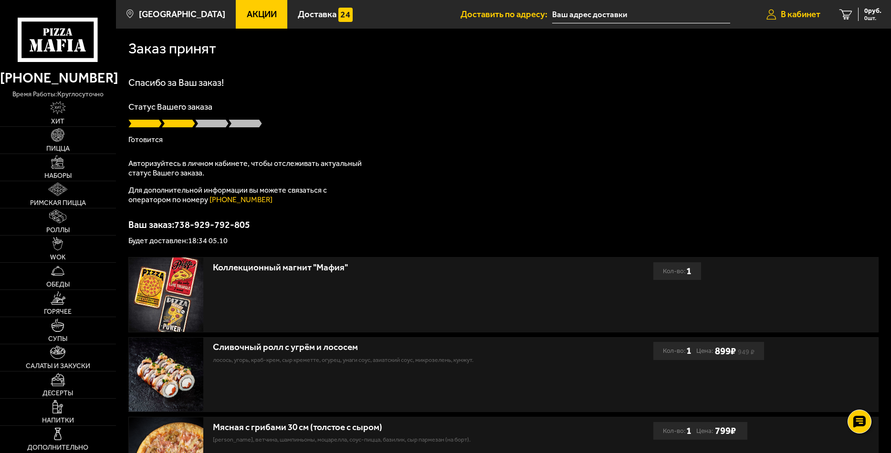
click at [777, 14] on link "В кабинет" at bounding box center [793, 14] width 73 height 29
click at [790, 15] on span "В кабинет" at bounding box center [801, 14] width 40 height 9
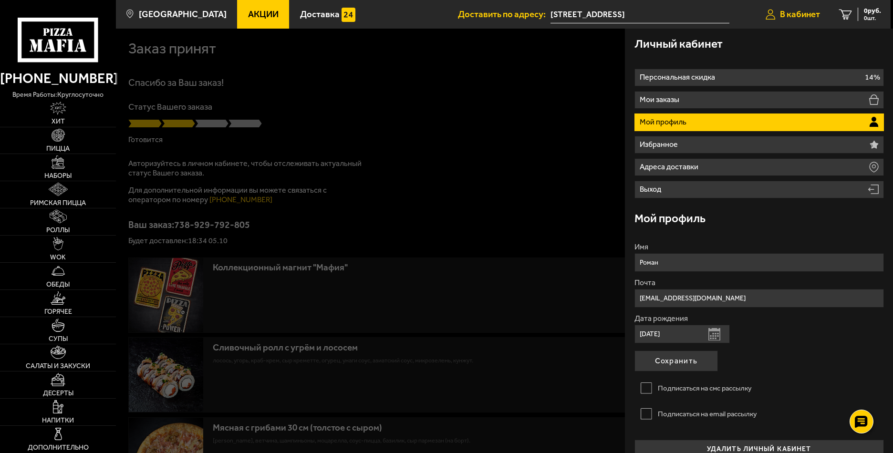
click at [788, 12] on span "В кабинет" at bounding box center [800, 14] width 40 height 9
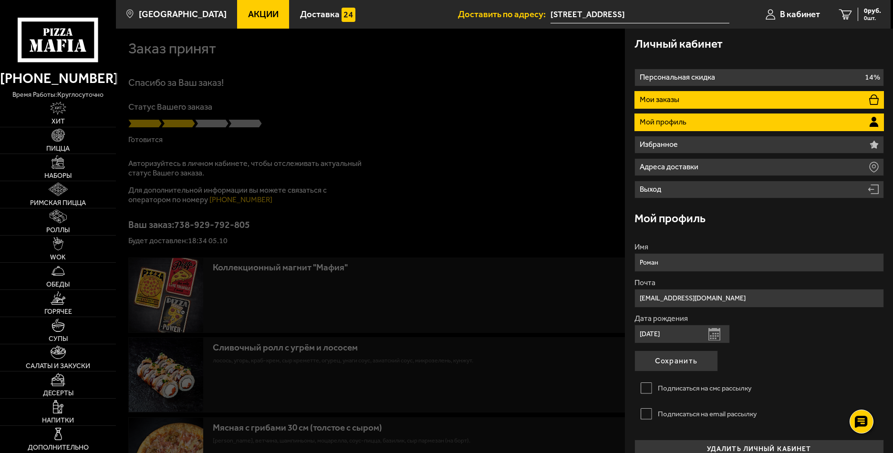
click at [688, 104] on li "Мои заказы" at bounding box center [760, 100] width 250 height 18
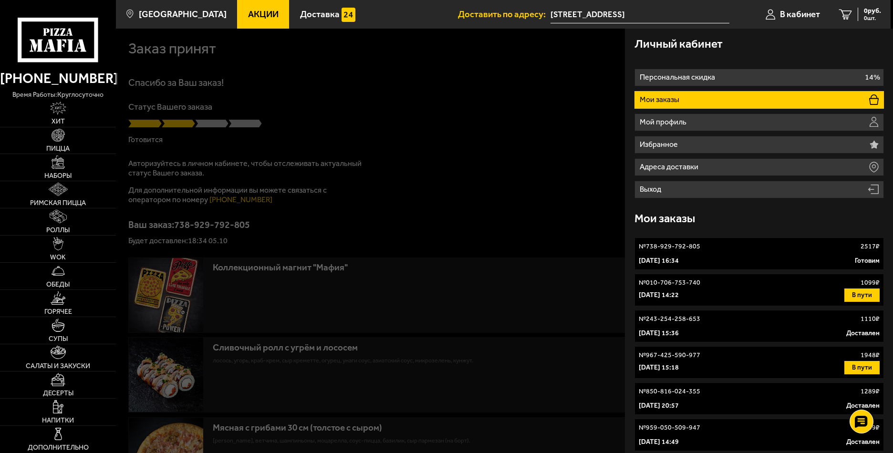
click at [738, 250] on div "№ 738-929-792-805 2517 ₽" at bounding box center [759, 247] width 241 height 10
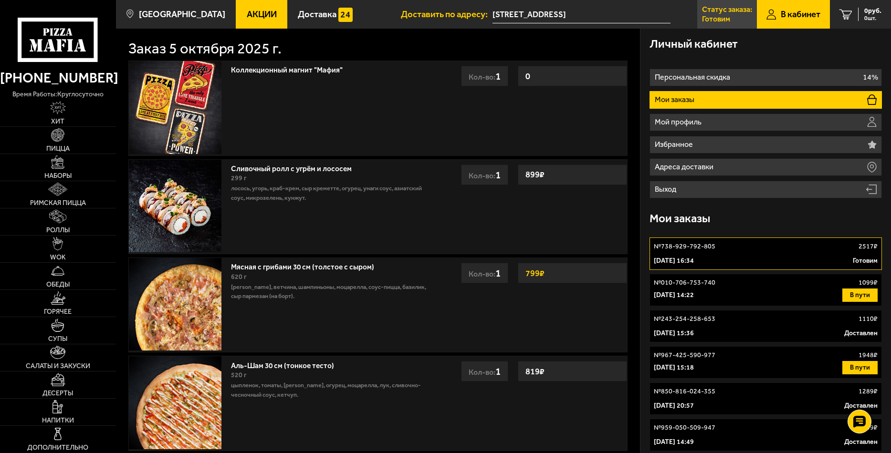
click at [723, 15] on p "Готовим" at bounding box center [716, 19] width 28 height 8
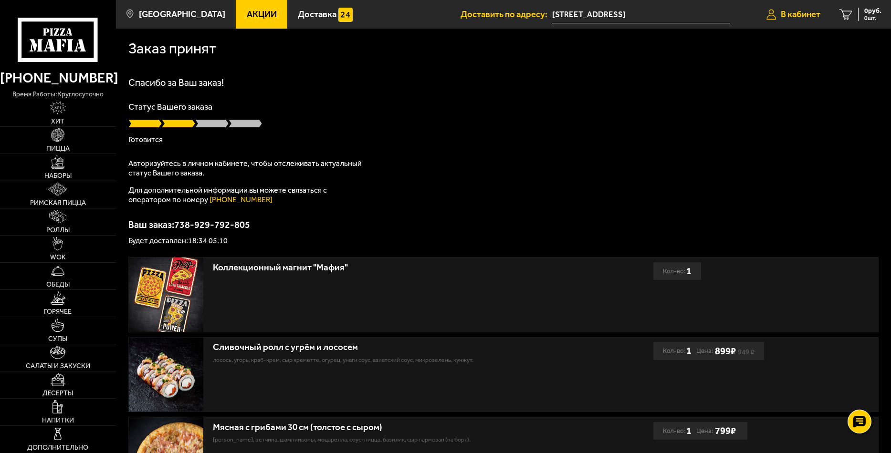
click at [771, 11] on icon at bounding box center [771, 14] width 10 height 10
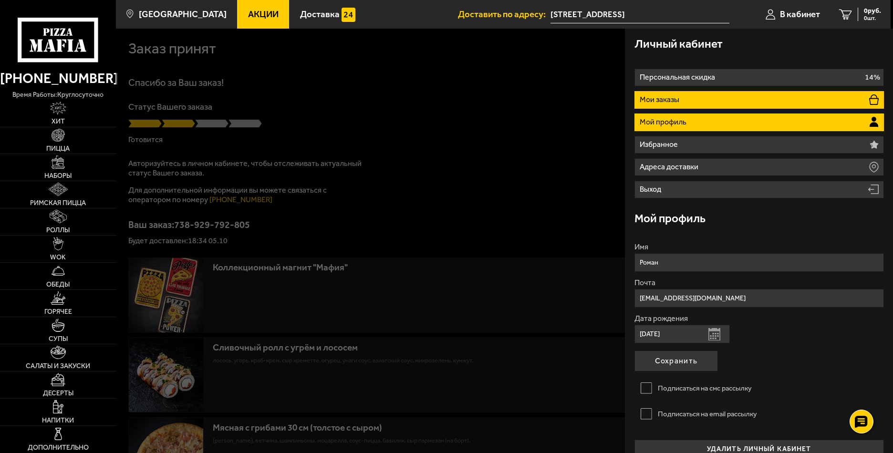
click at [700, 95] on li "Мои заказы" at bounding box center [760, 100] width 250 height 18
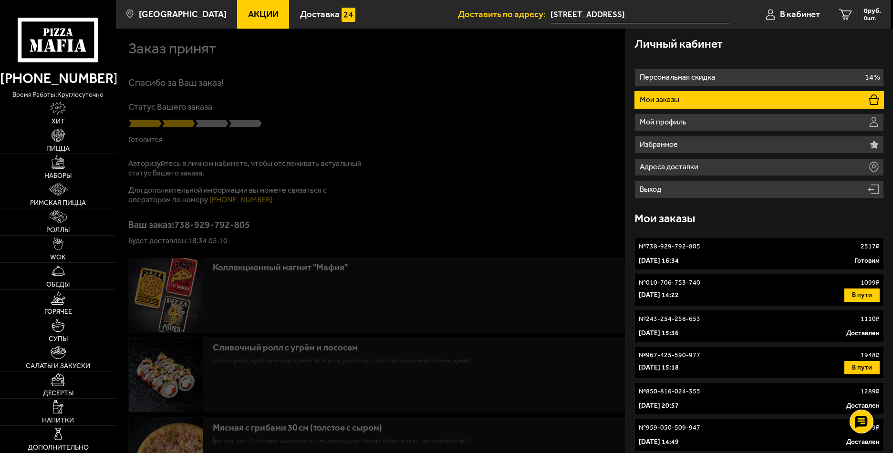
click at [730, 248] on div "№ 738-929-792-805 2517 ₽" at bounding box center [759, 247] width 241 height 10
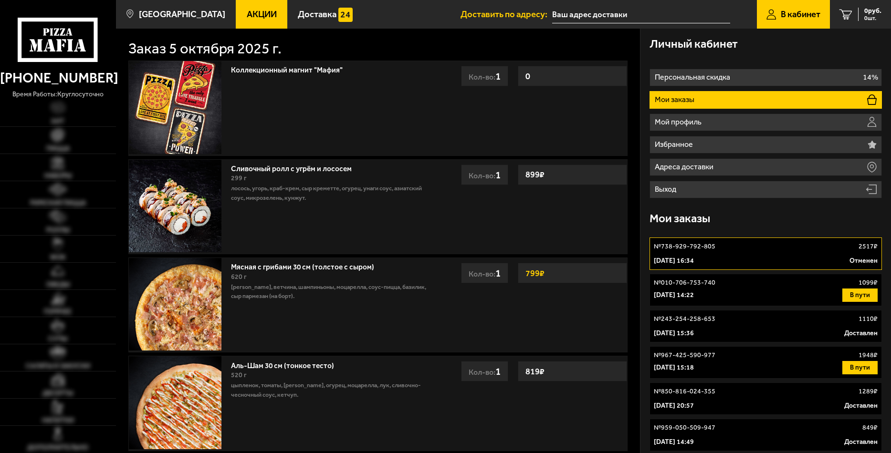
type input "[STREET_ADDRESS]"
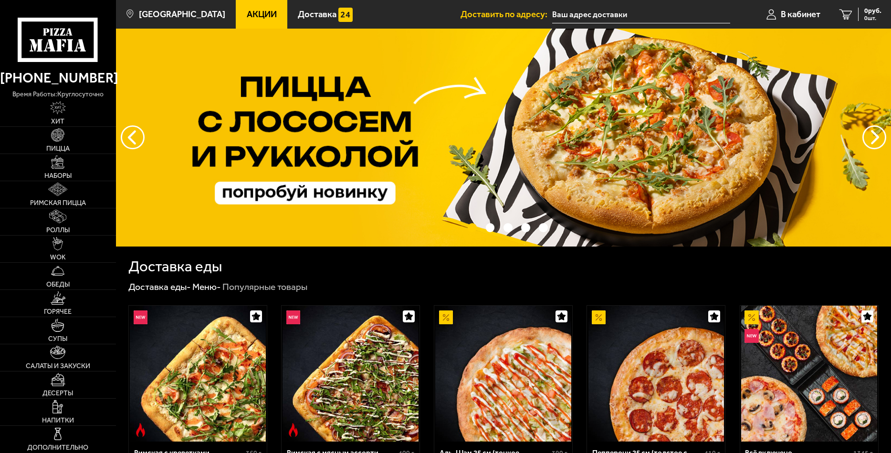
type input "[STREET_ADDRESS]"
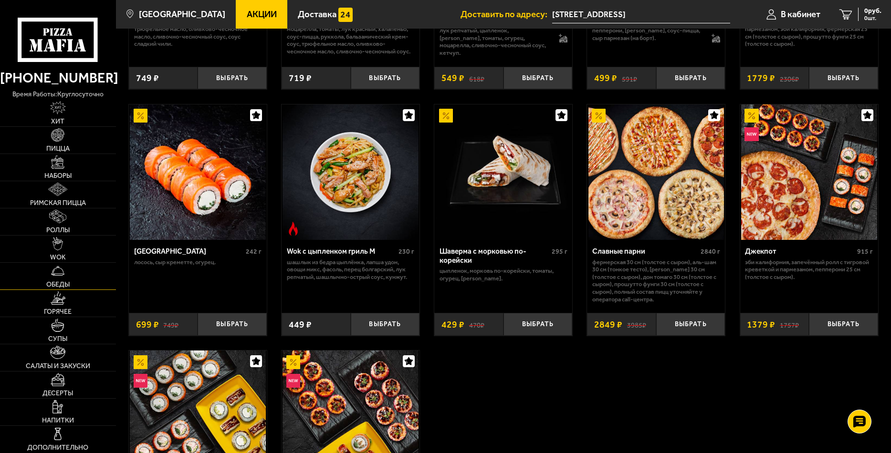
scroll to position [477, 0]
